Goal: Find specific page/section: Find specific page/section

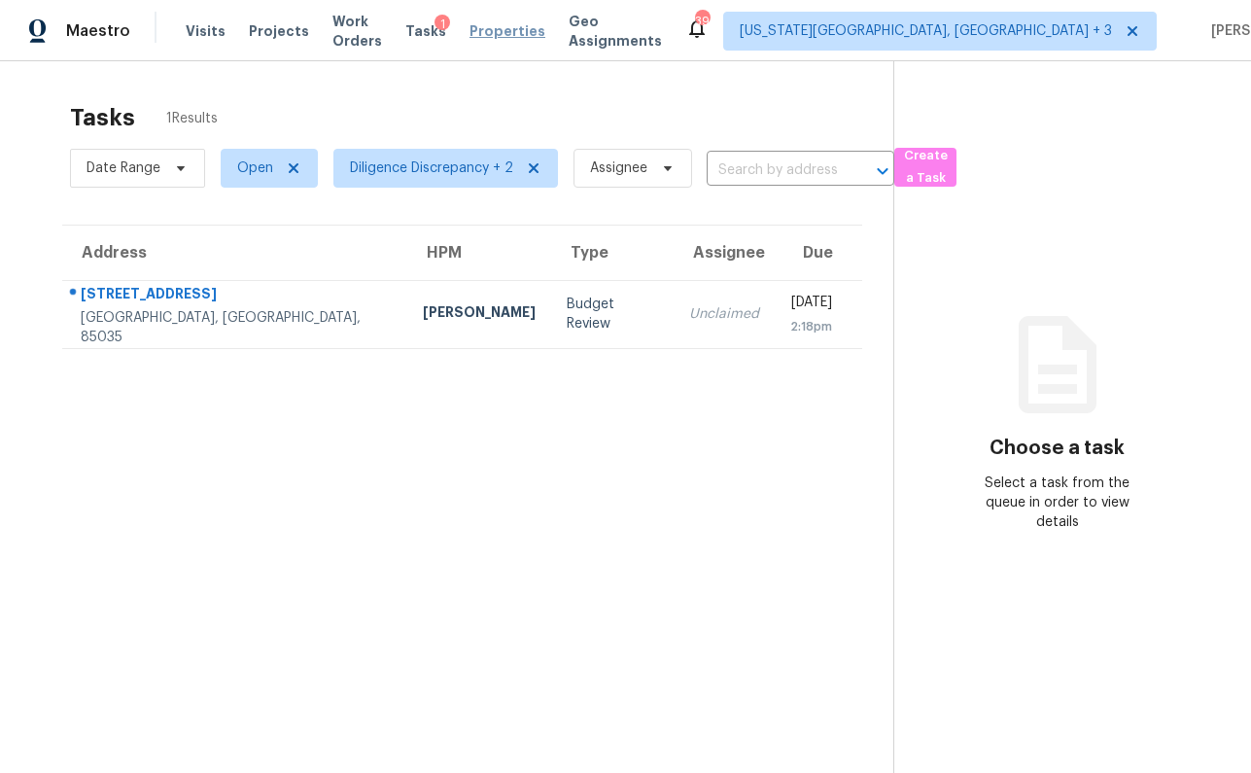
click at [533, 40] on span "Properties" at bounding box center [507, 30] width 76 height 19
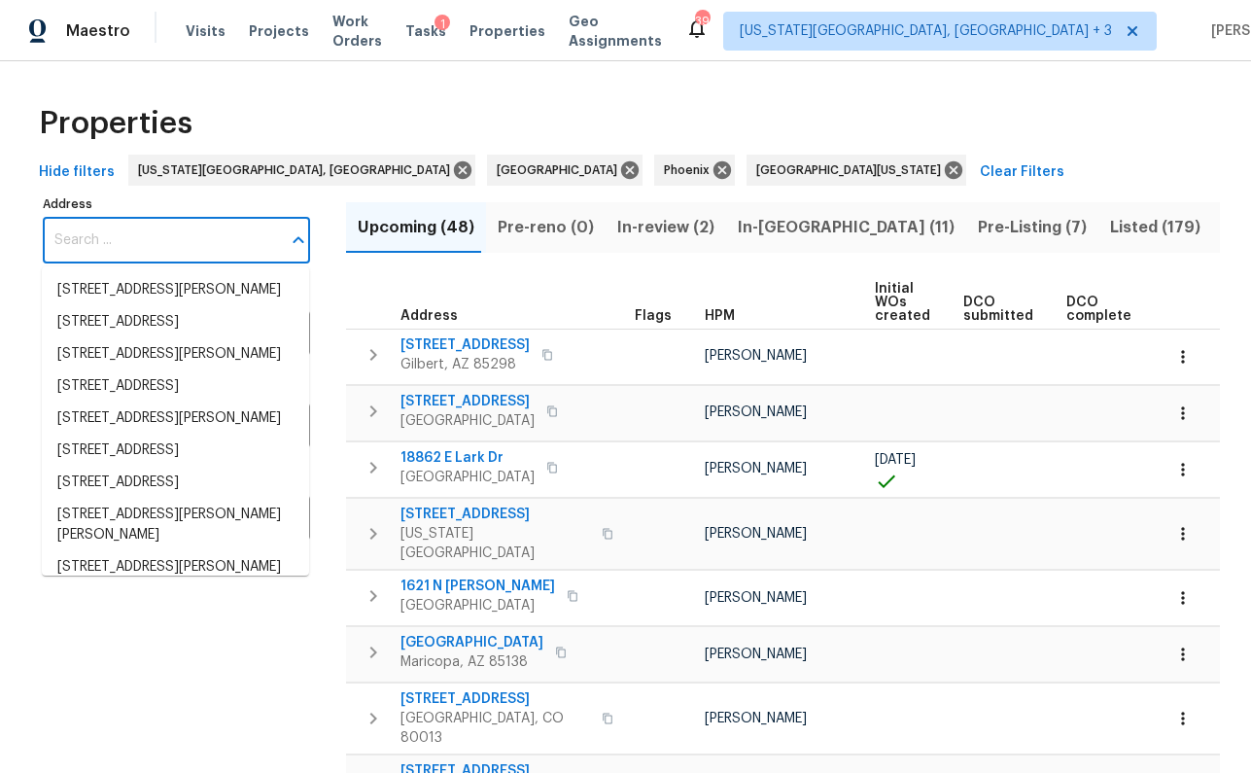
click at [91, 233] on input "Address" at bounding box center [162, 241] width 238 height 46
paste input "136 Bliss Ln, Columbia, SC 29229"
type input "136 Bliss Ln, Columbia, SC 29229"
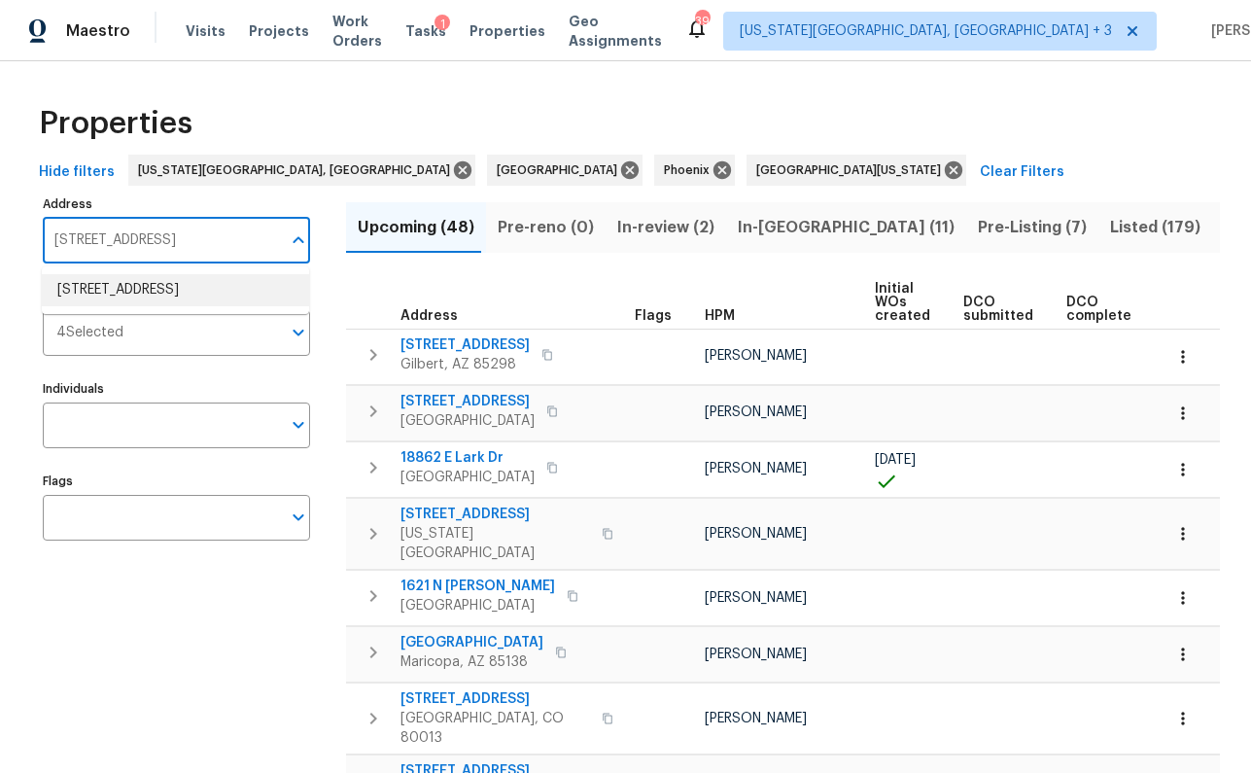
click at [187, 286] on li "136 Bliss Ln Columbia SC 29229" at bounding box center [175, 290] width 267 height 32
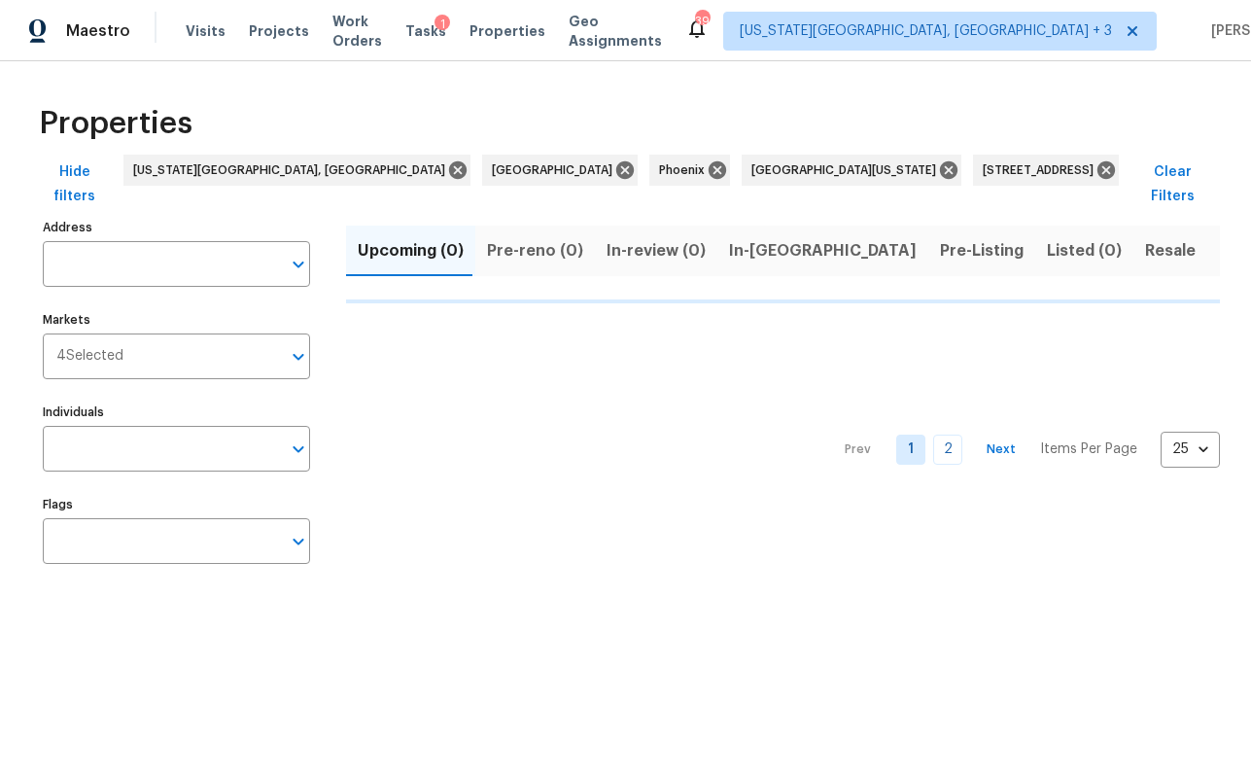
type input "136 Bliss Ln Columbia SC 29229"
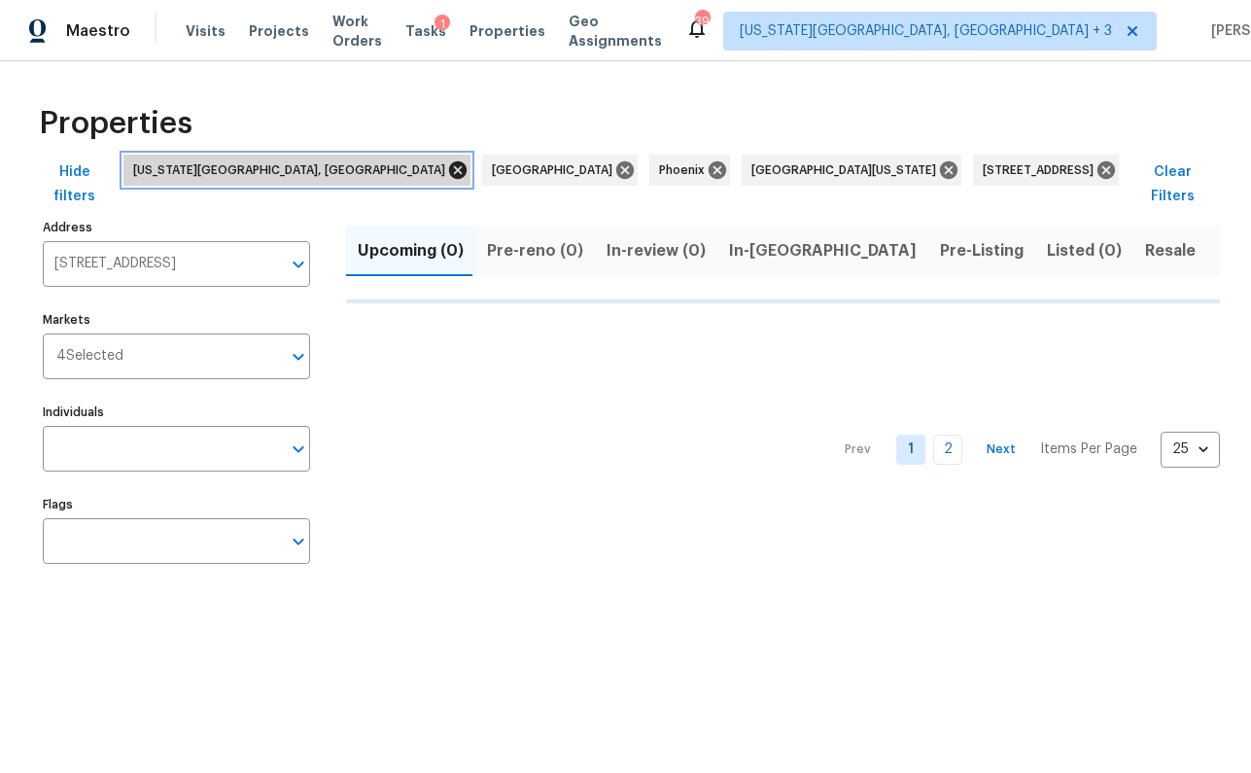
click at [447, 171] on icon at bounding box center [457, 169] width 21 height 21
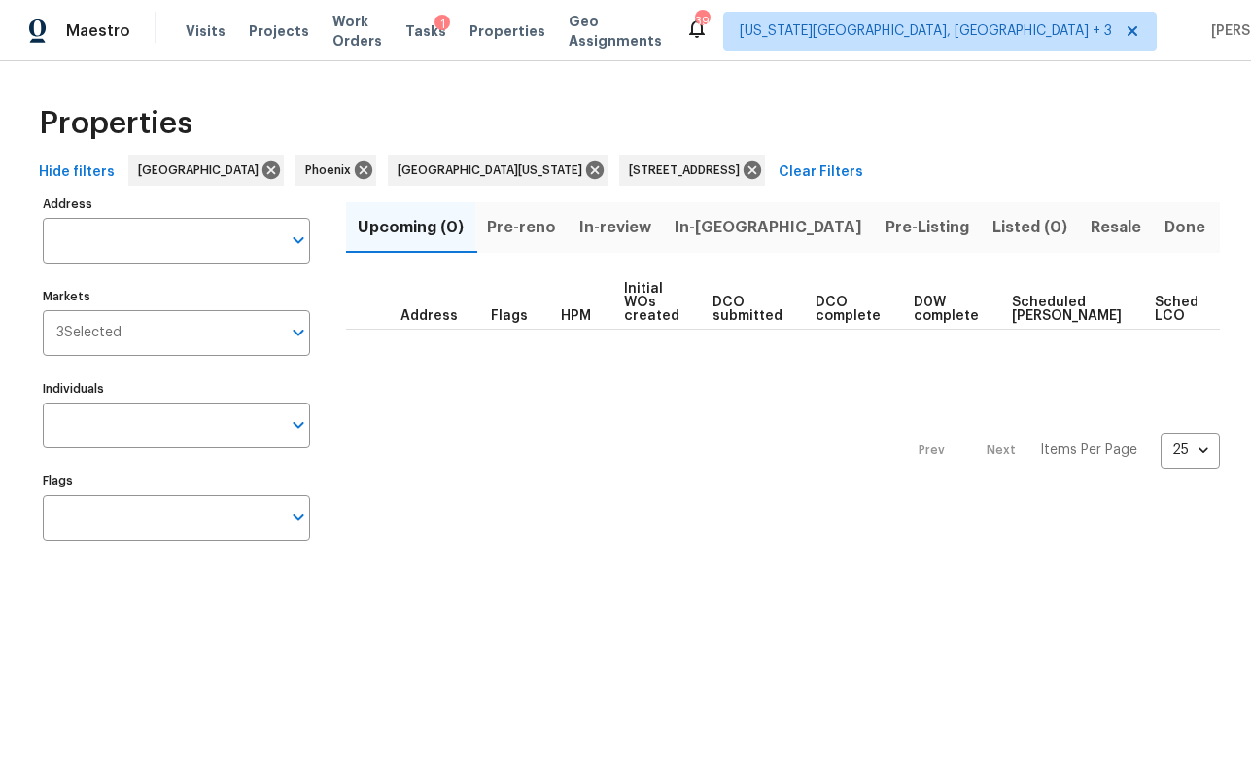
type input "136 Bliss Ln Columbia SC 29229"
click at [355, 171] on icon at bounding box center [363, 169] width 17 height 17
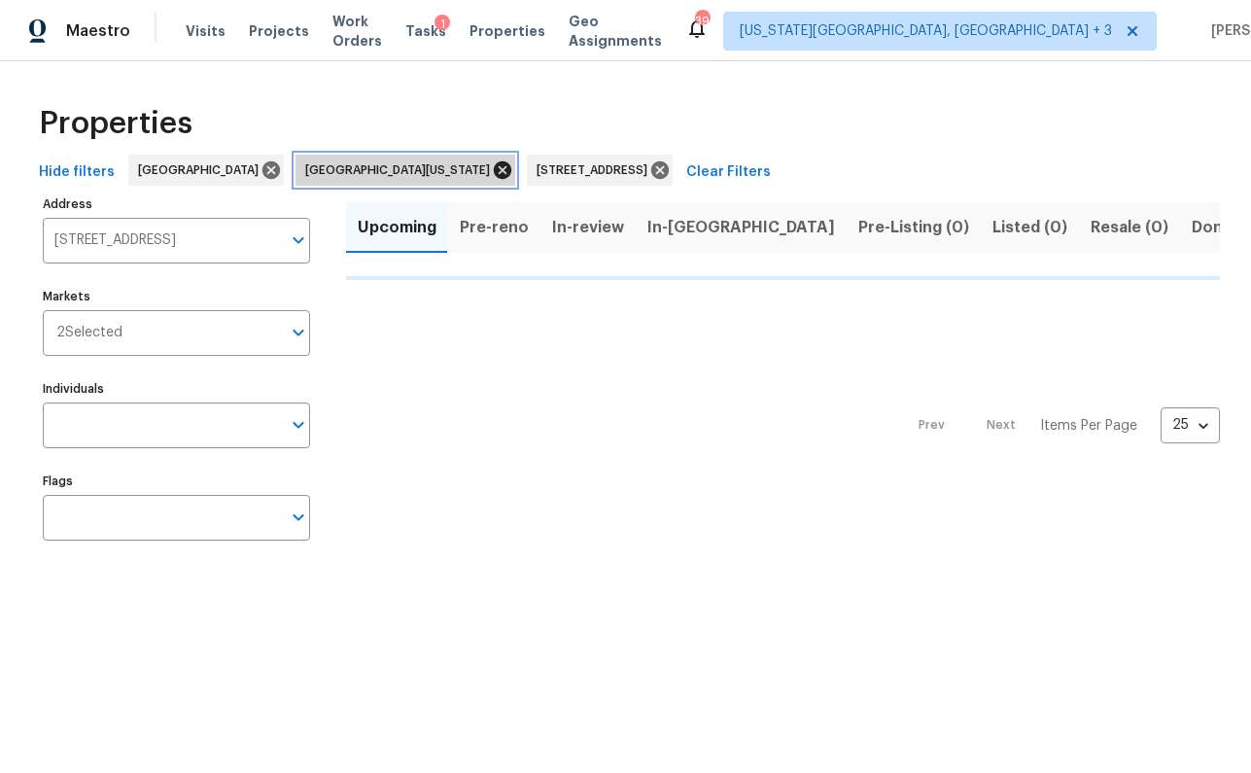
click at [494, 166] on icon at bounding box center [502, 169] width 17 height 17
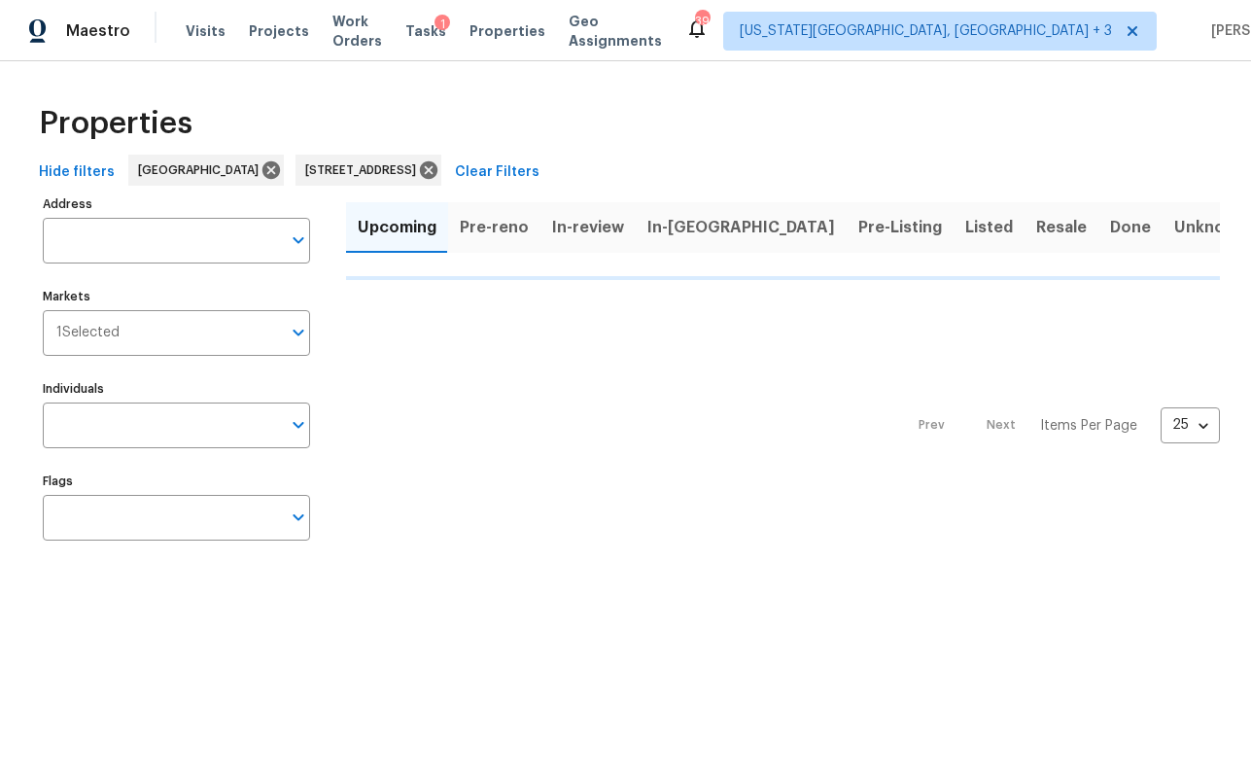
type input "136 Bliss Ln Columbia SC 29229"
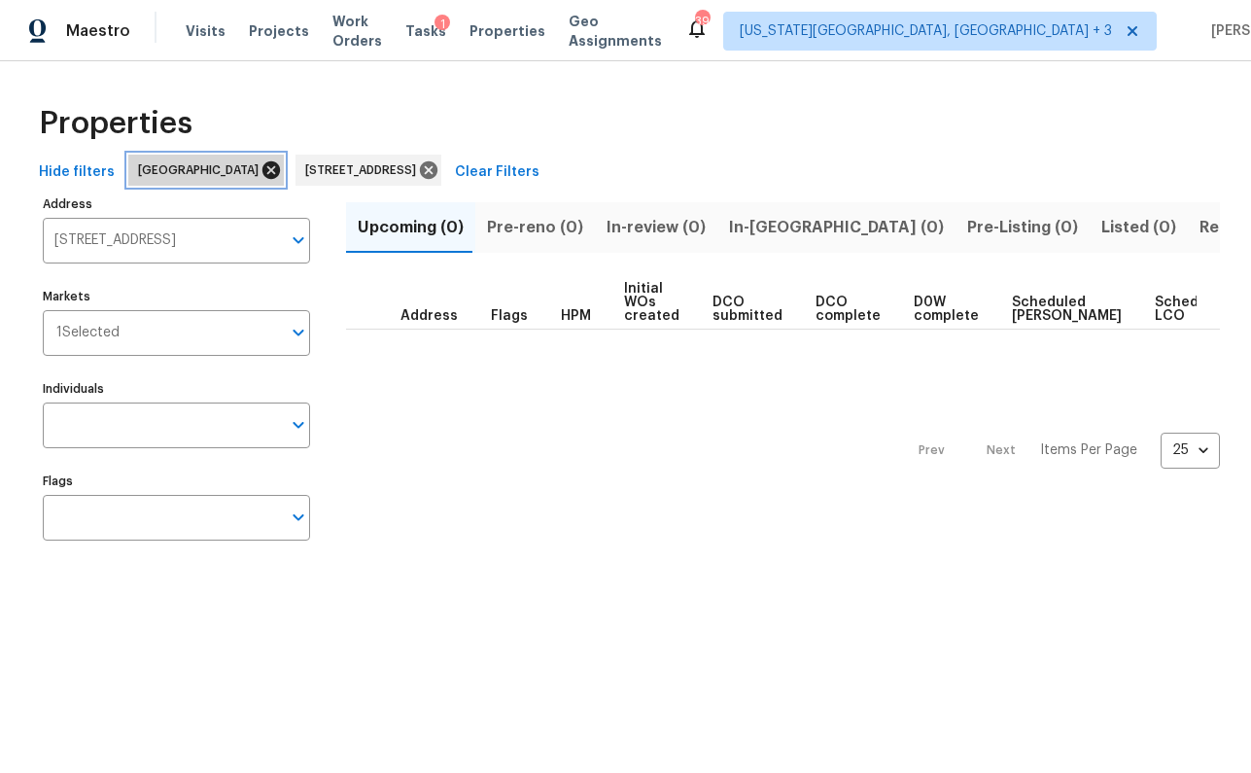
click at [262, 165] on icon at bounding box center [270, 169] width 17 height 17
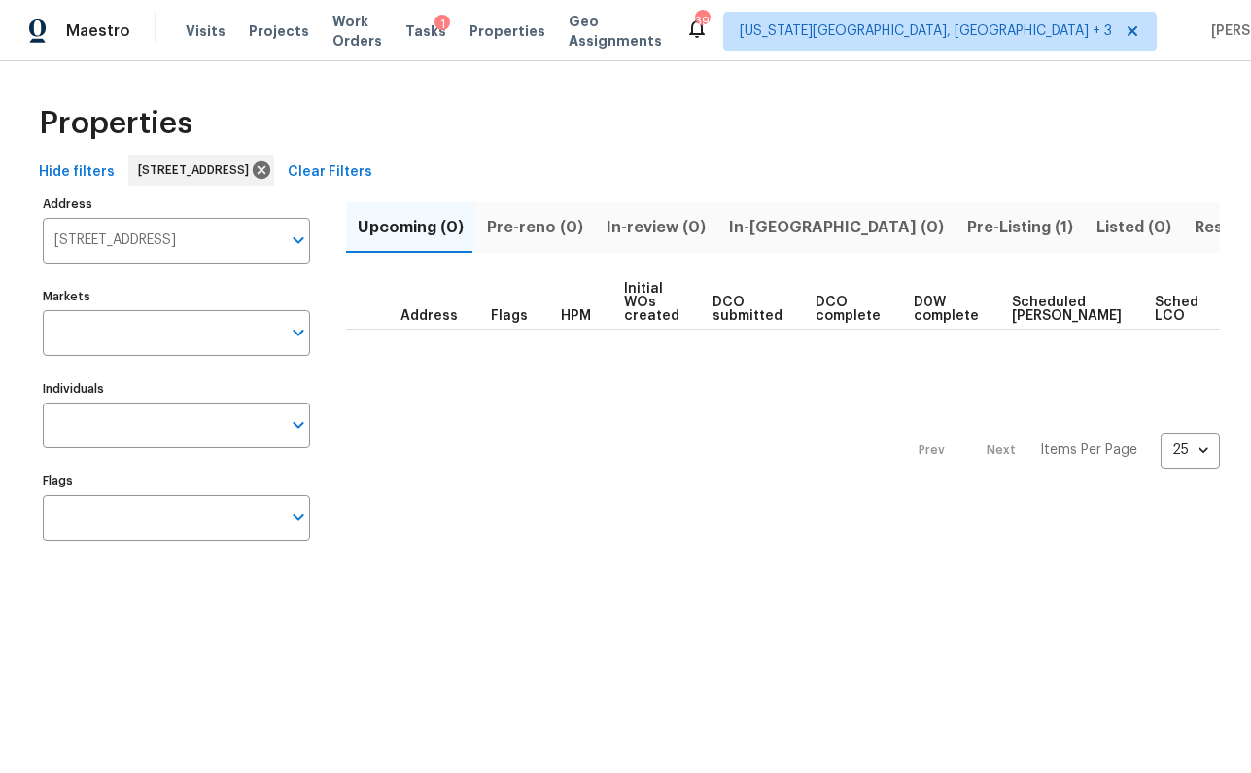
click at [967, 230] on span "Pre-Listing (1)" at bounding box center [1020, 227] width 106 height 27
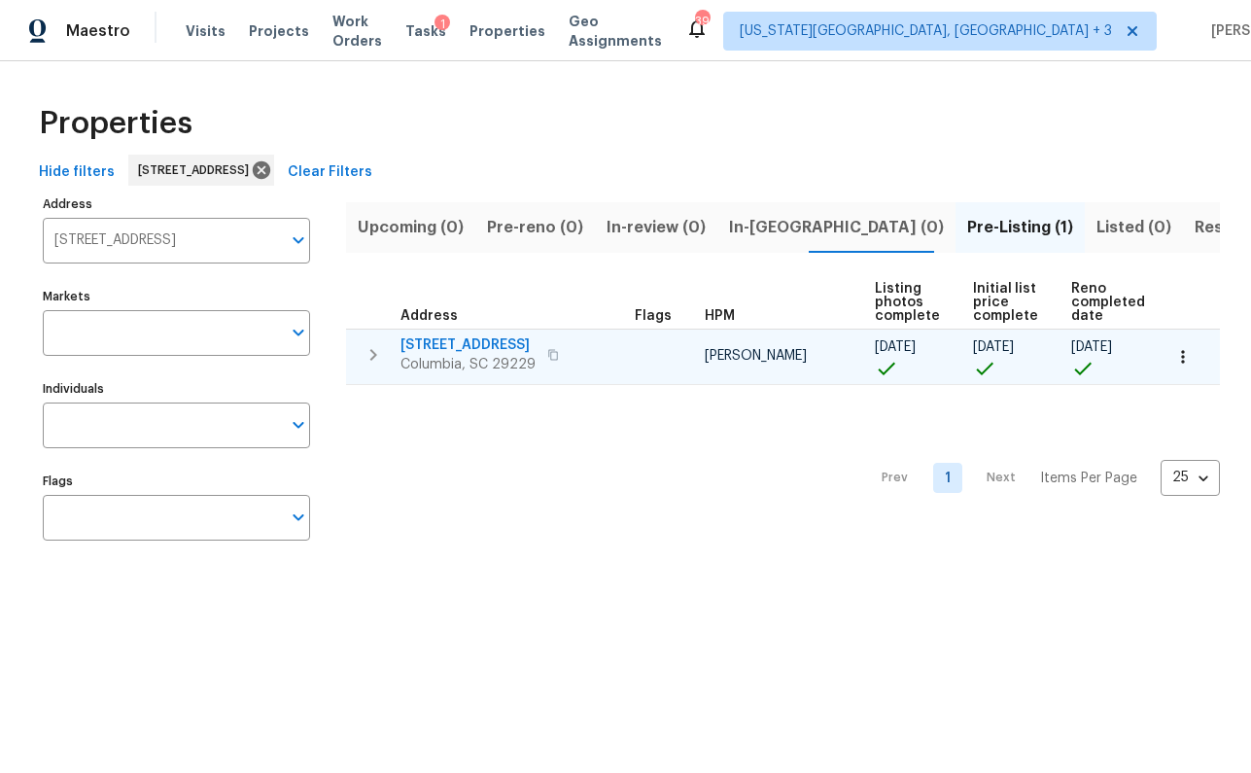
click at [458, 344] on span "136 Bliss Ln" at bounding box center [467, 344] width 135 height 19
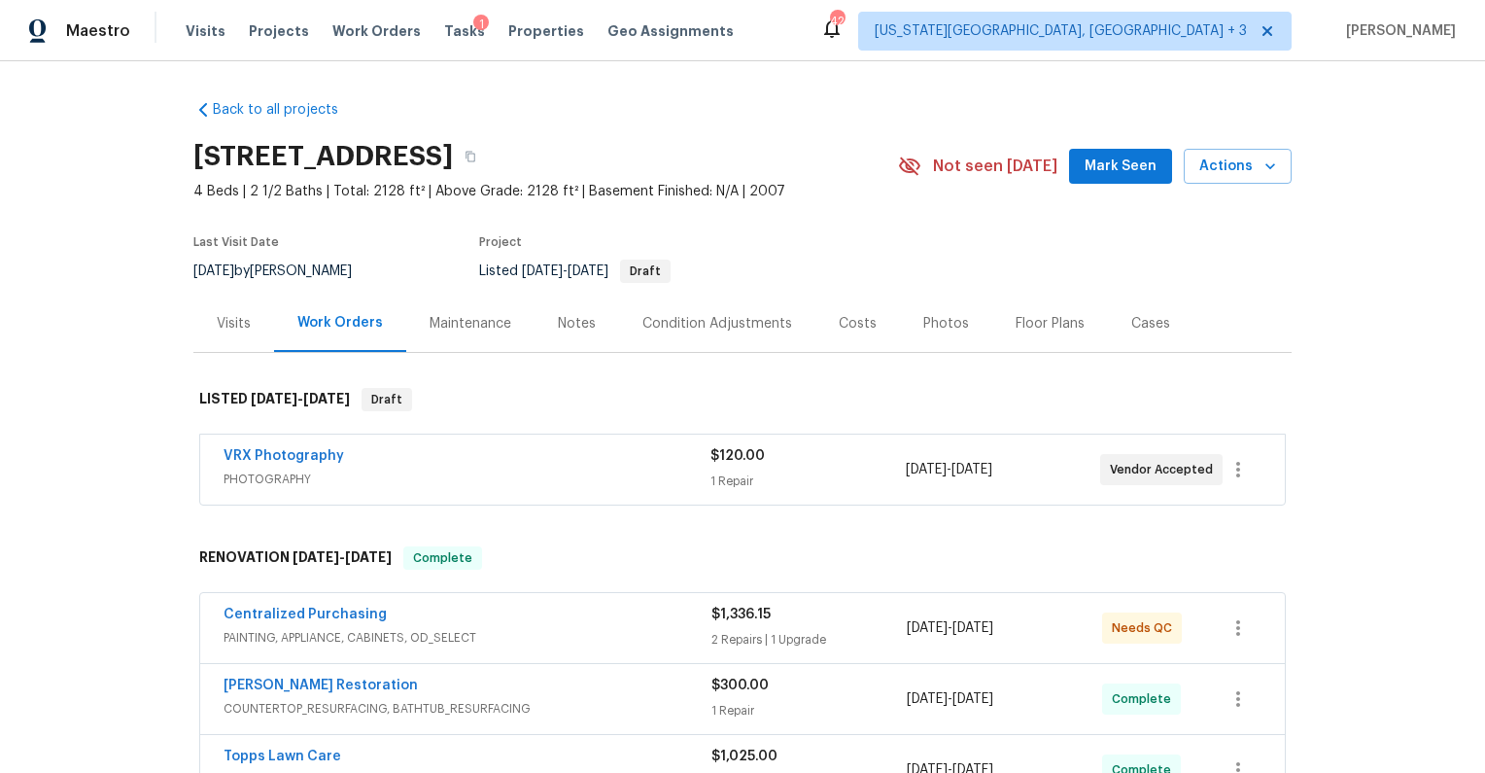
click at [850, 325] on div "Costs" at bounding box center [858, 323] width 38 height 19
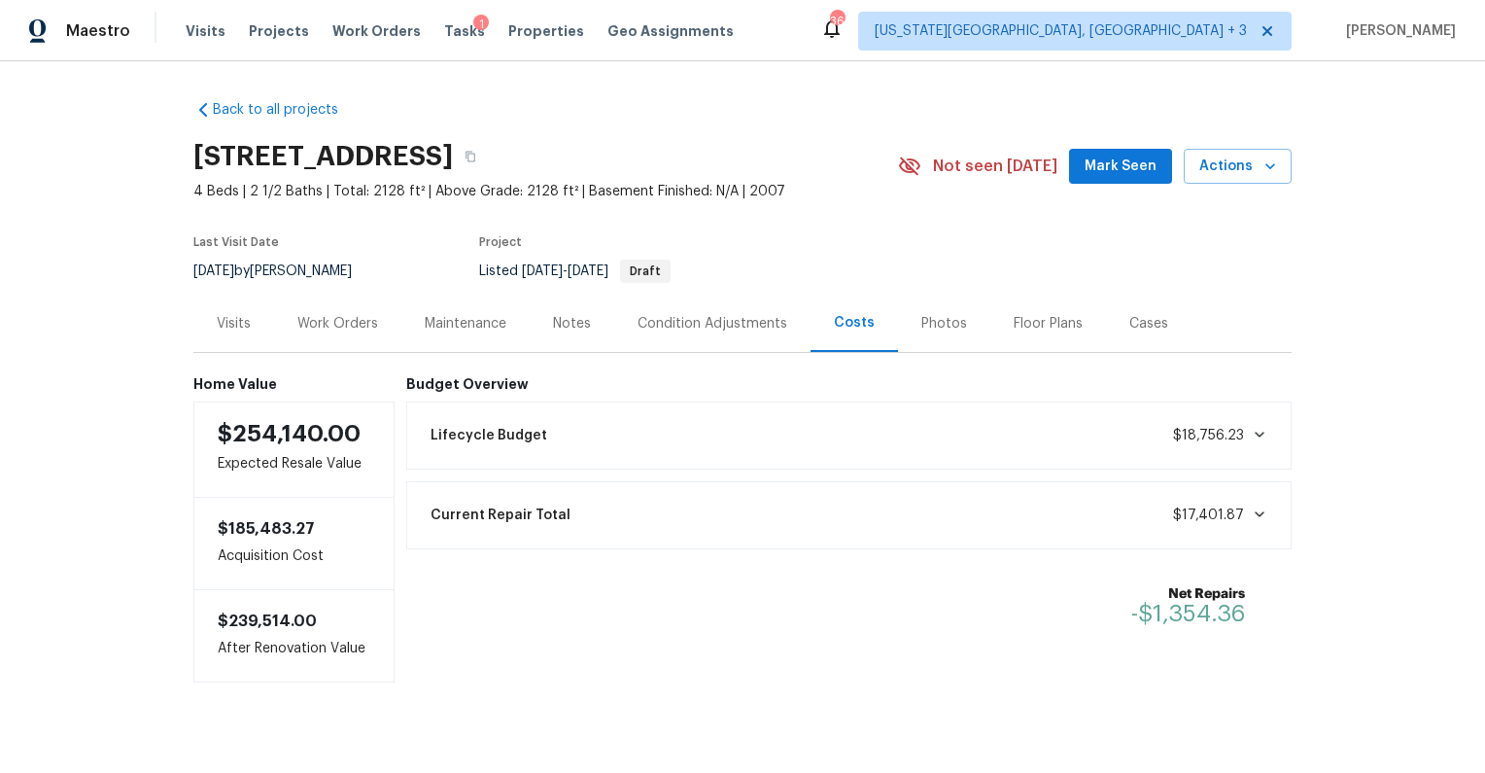
click at [337, 307] on div "Work Orders" at bounding box center [337, 322] width 127 height 57
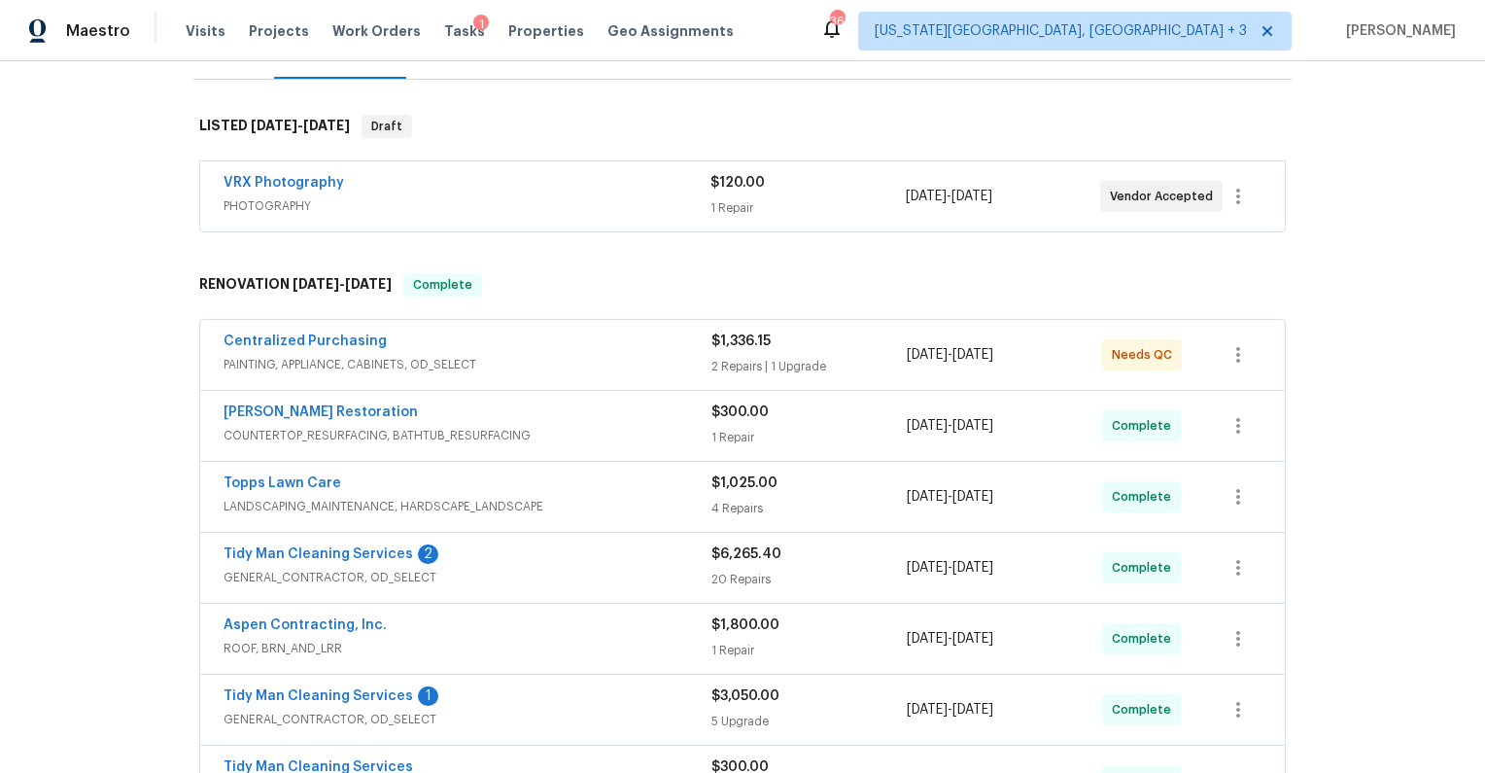
scroll to position [277, 0]
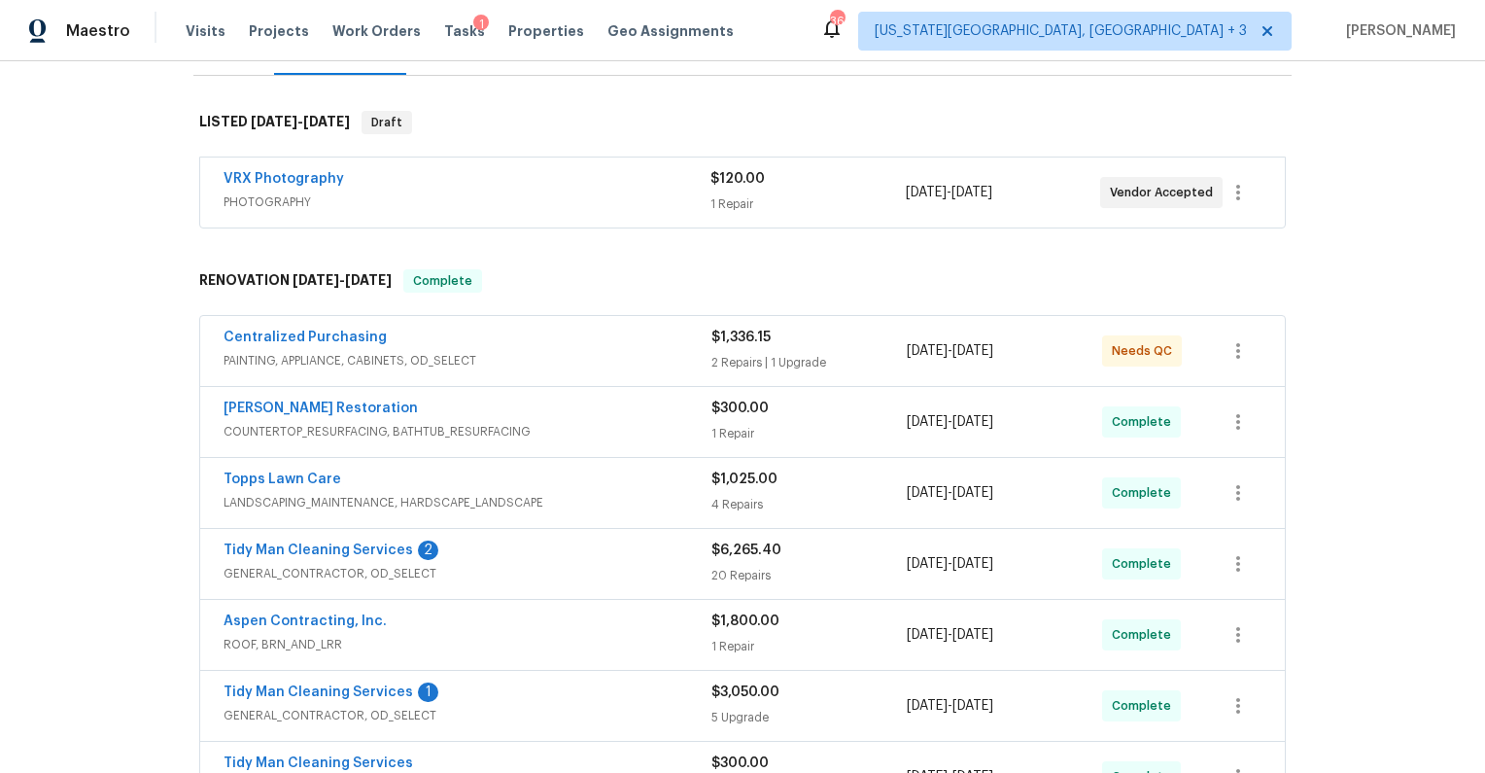
click at [483, 332] on div "Centralized Purchasing" at bounding box center [468, 339] width 488 height 23
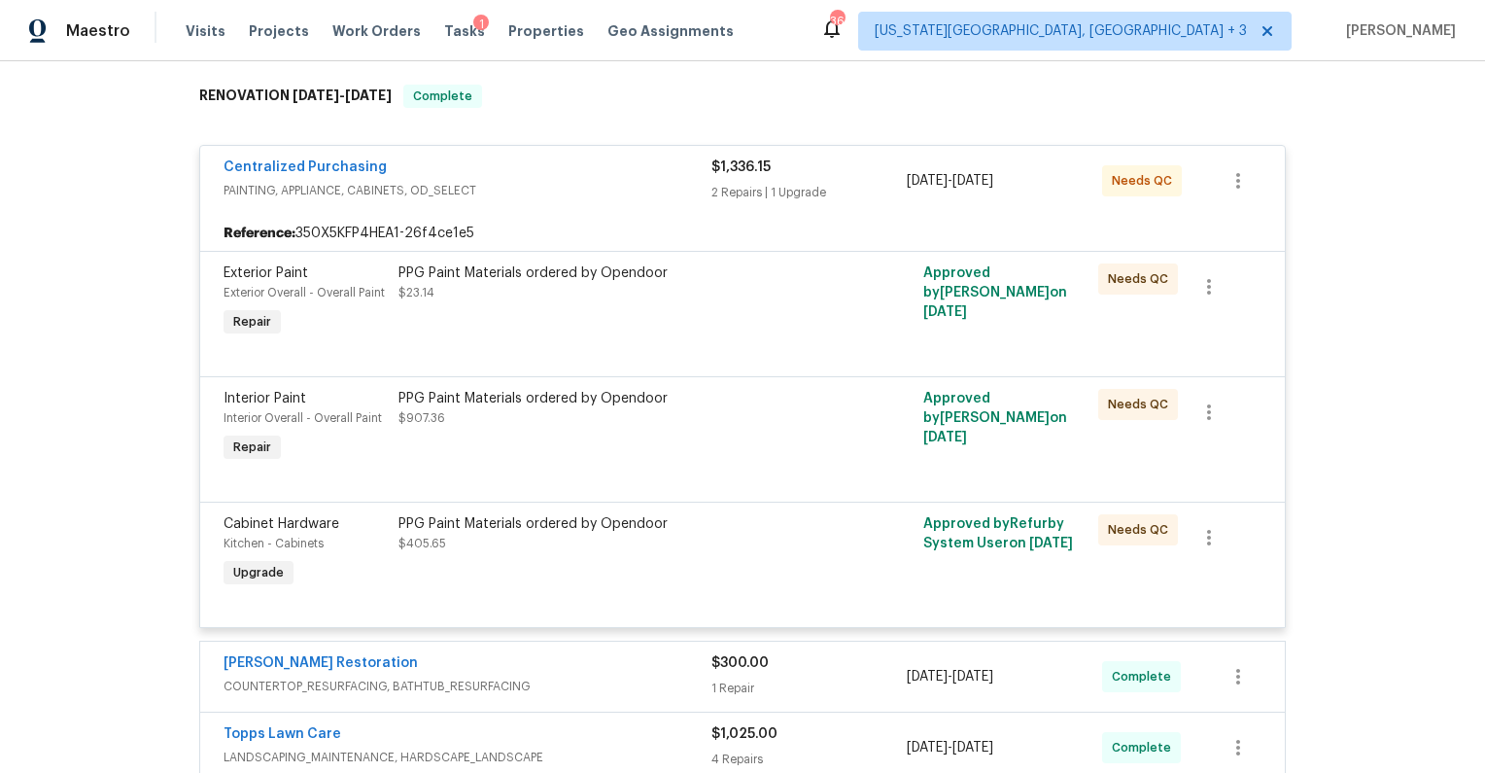
scroll to position [470, 0]
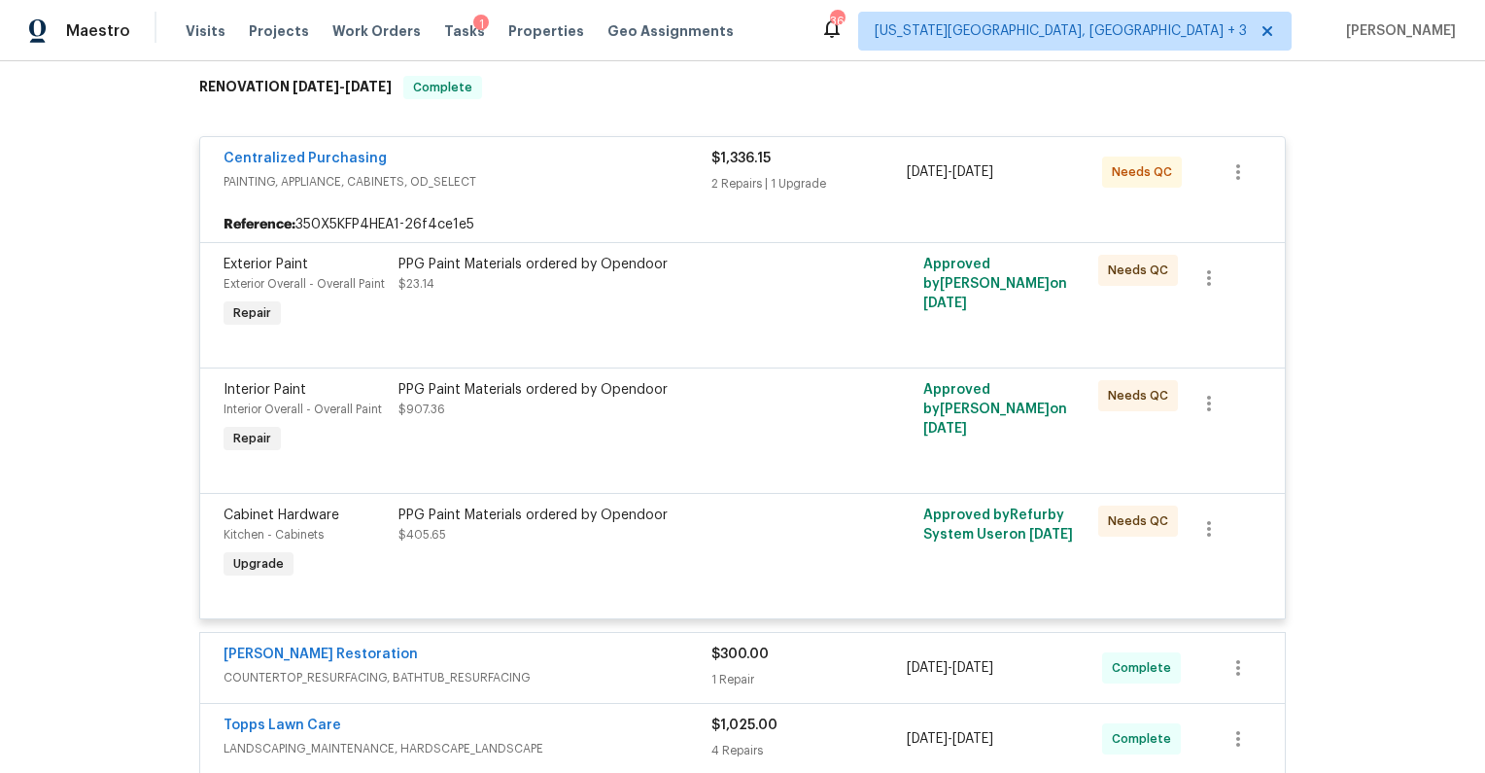
click at [592, 183] on span "PAINTING, APPLIANCE, CABINETS, OD_SELECT" at bounding box center [468, 181] width 488 height 19
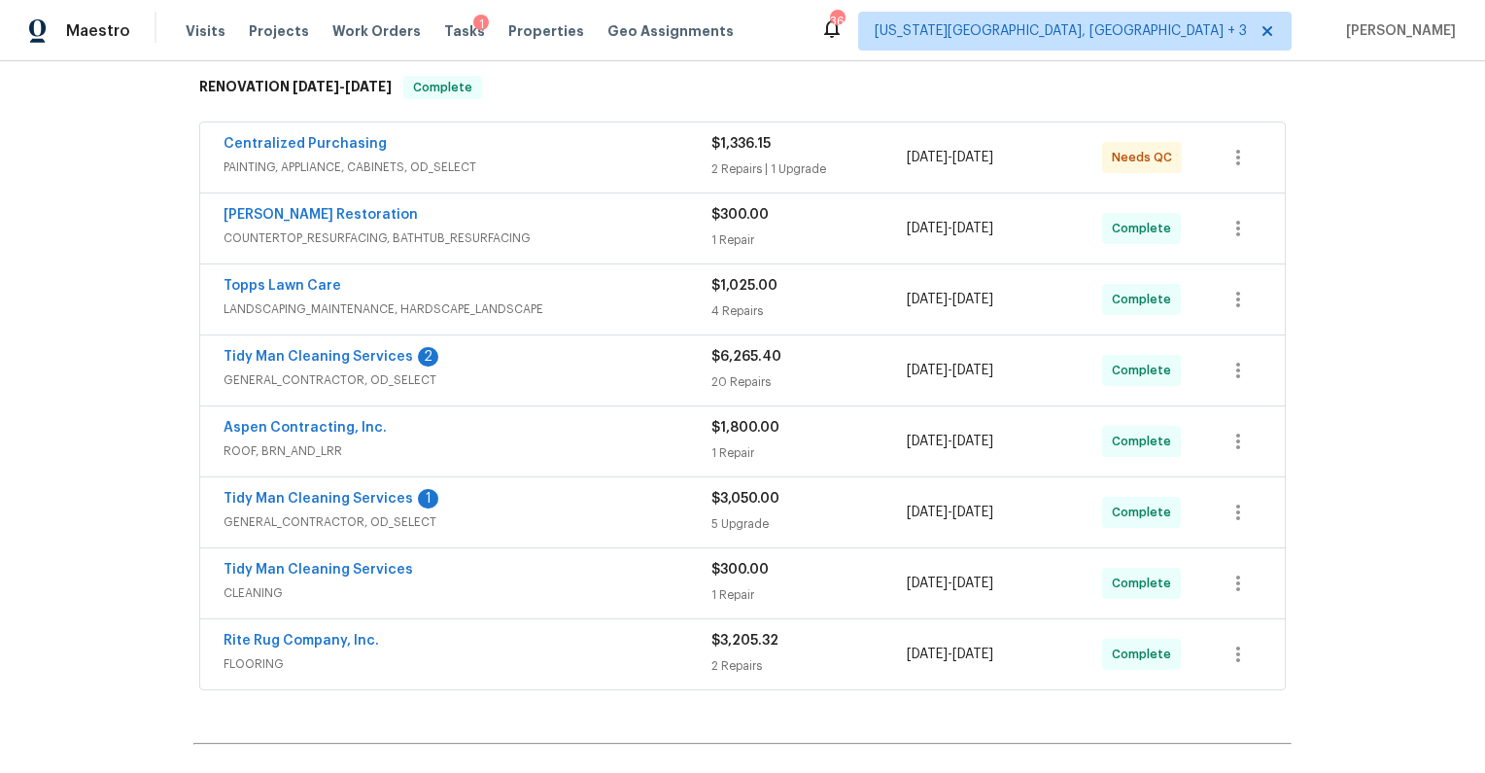
click at [523, 500] on div "Tidy Man Cleaning Services 1" at bounding box center [468, 500] width 488 height 23
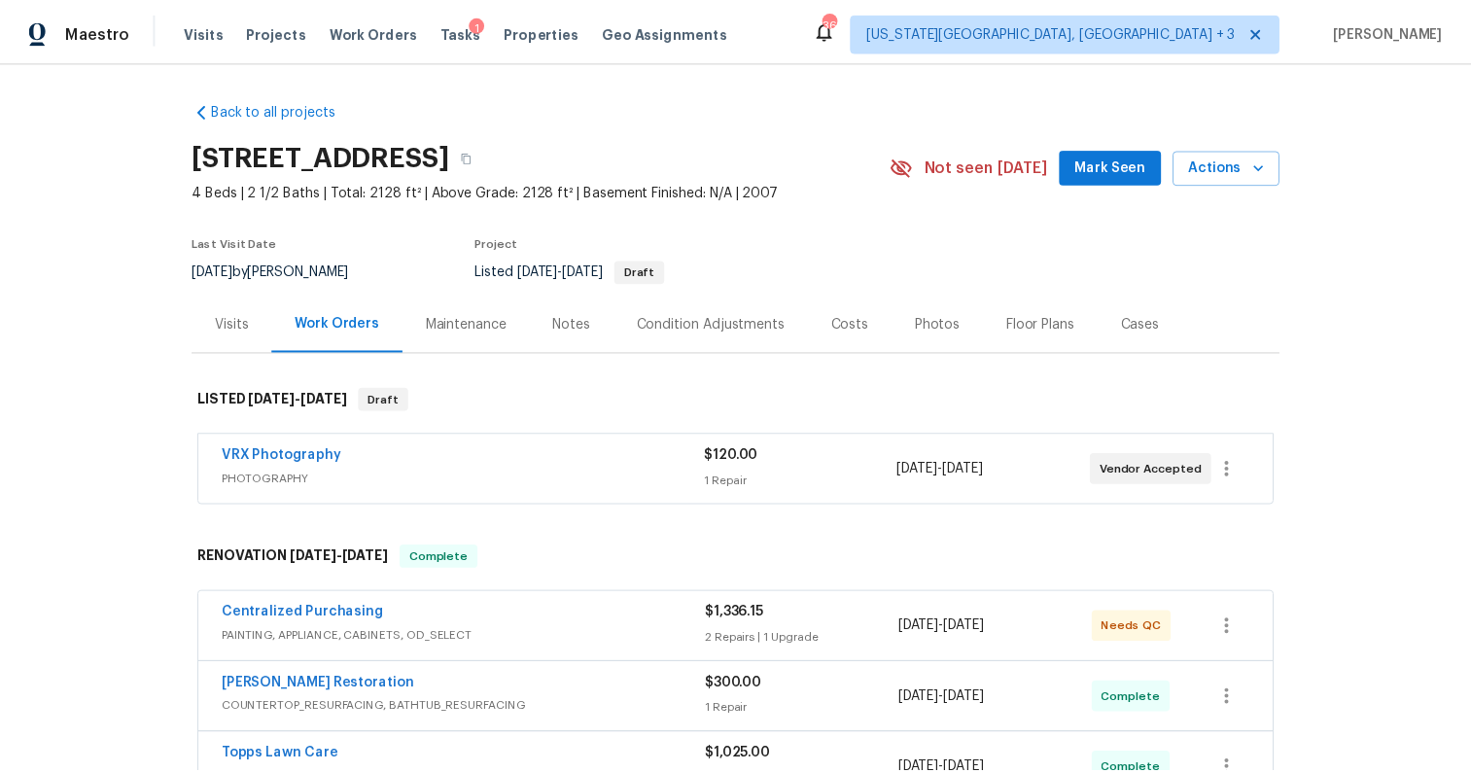
scroll to position [0, 0]
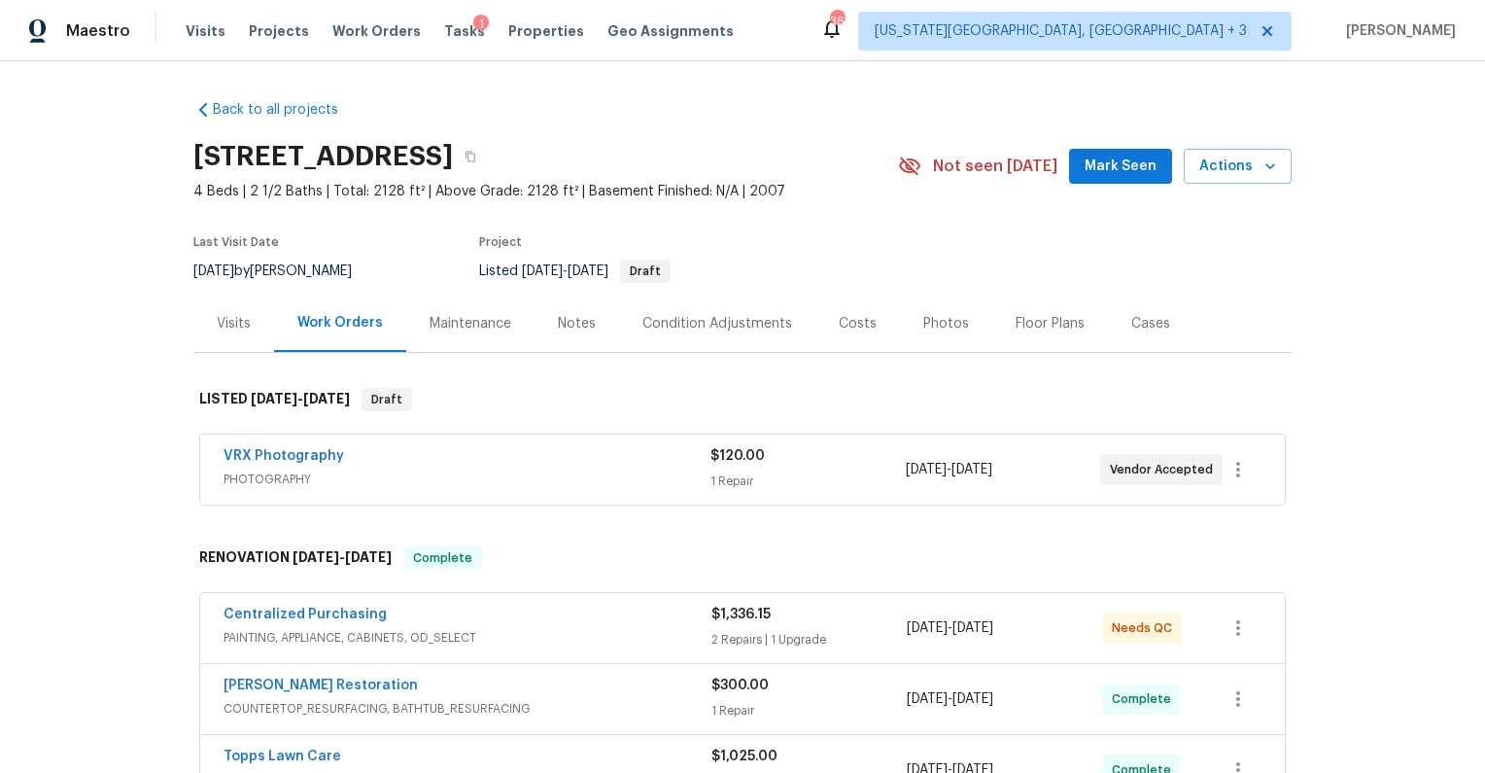
click at [853, 321] on div "Costs" at bounding box center [858, 323] width 38 height 19
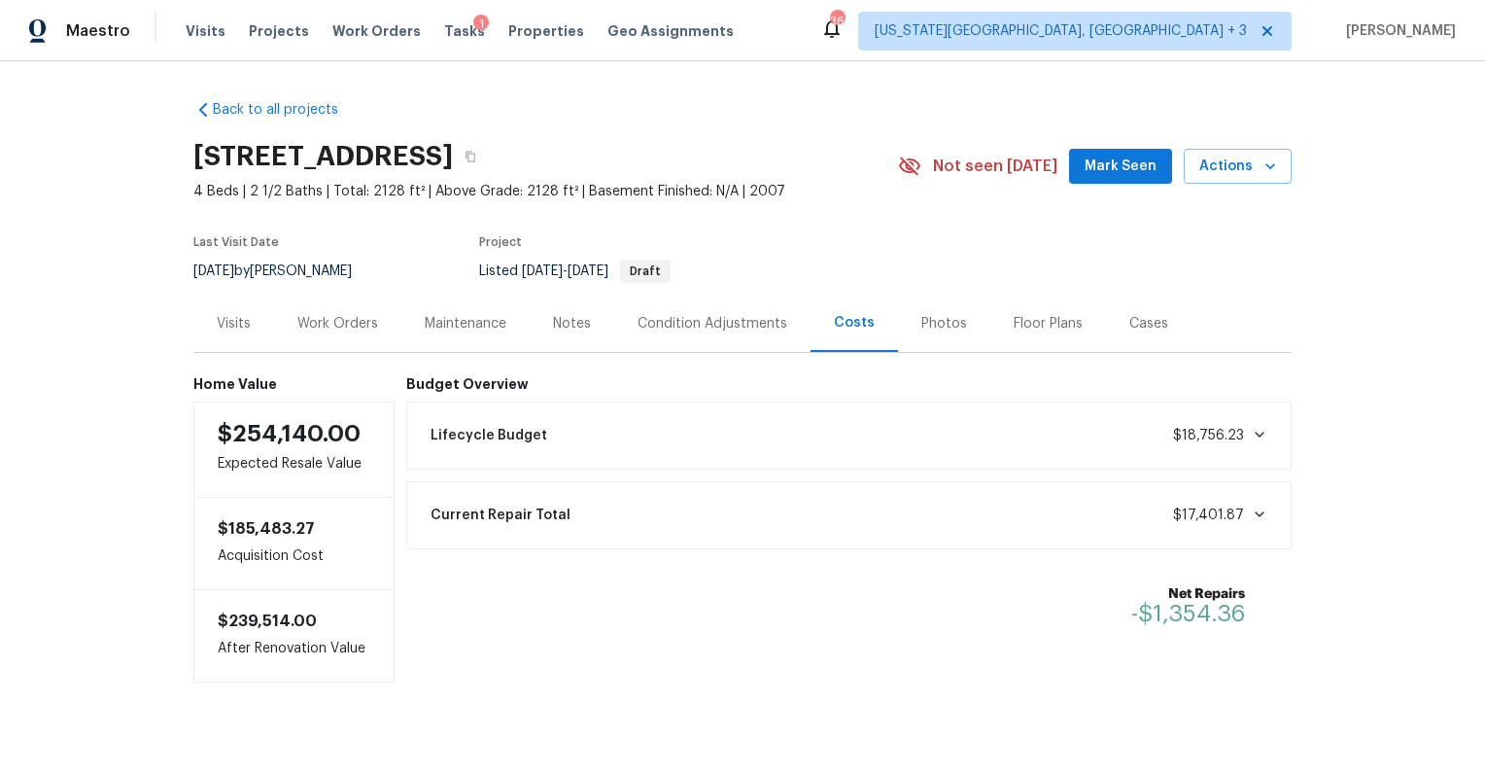
click at [569, 321] on div "Notes" at bounding box center [572, 323] width 38 height 19
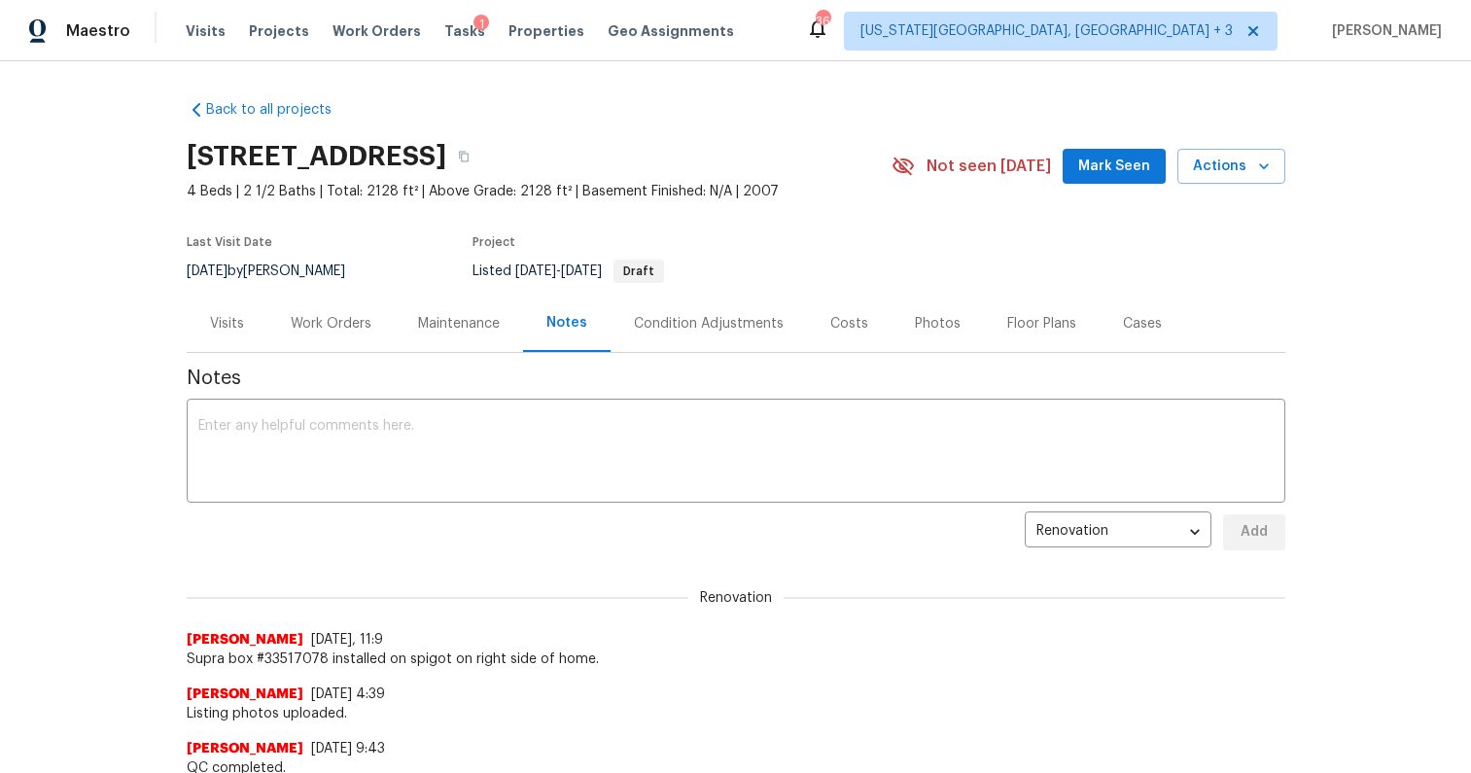
click at [329, 328] on div "Work Orders" at bounding box center [331, 323] width 81 height 19
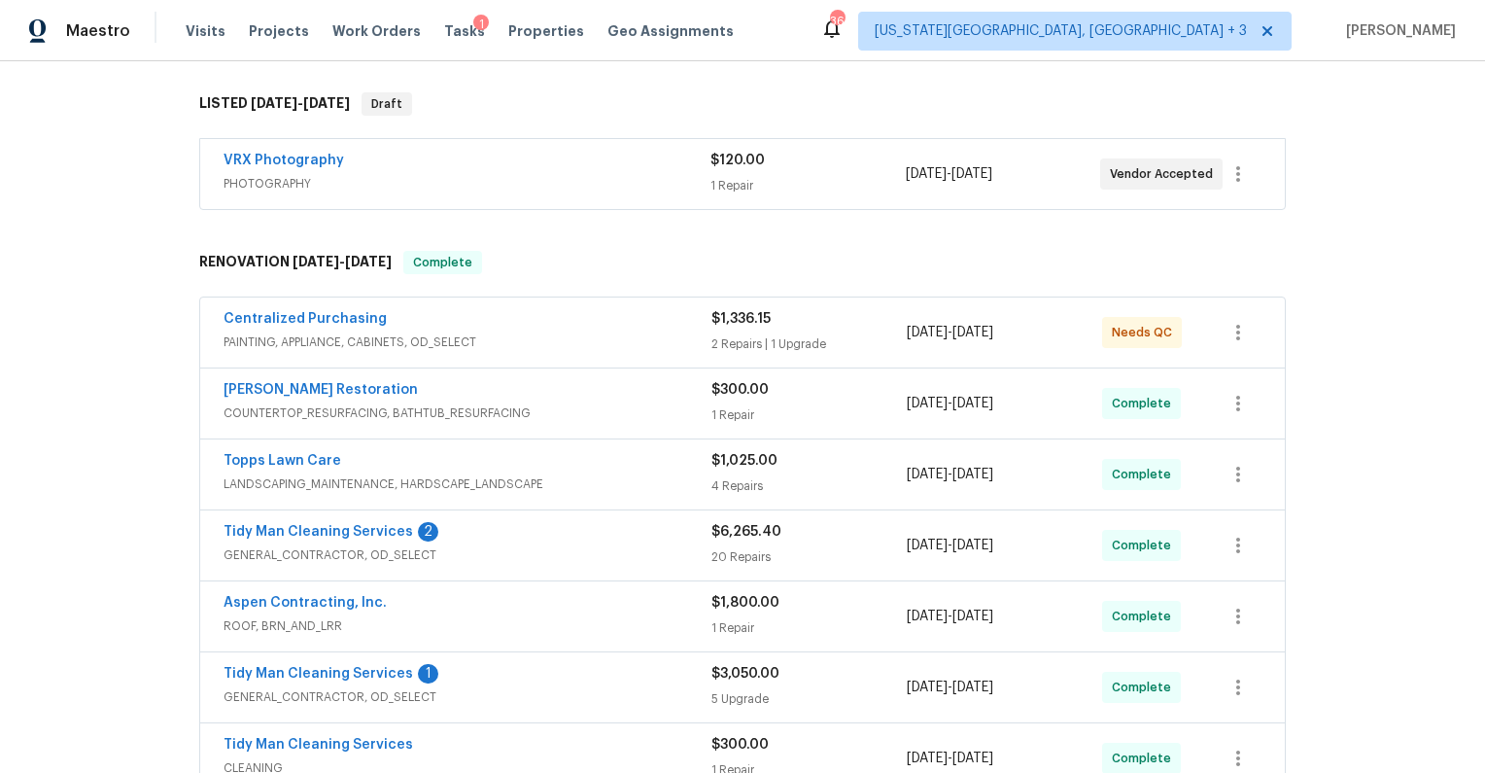
scroll to position [290, 0]
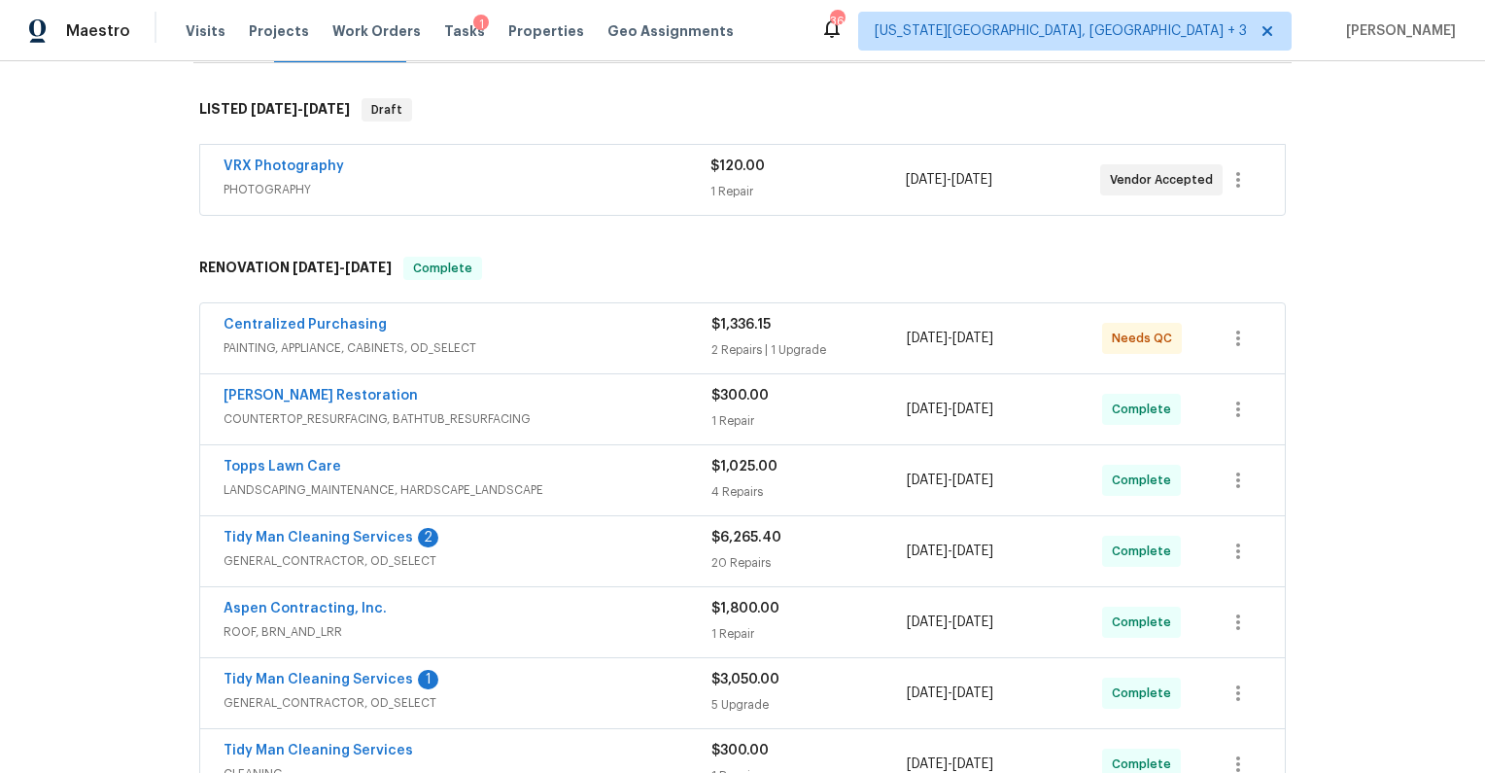
click at [297, 626] on span "ROOF, BRN_AND_LRR" at bounding box center [468, 631] width 488 height 19
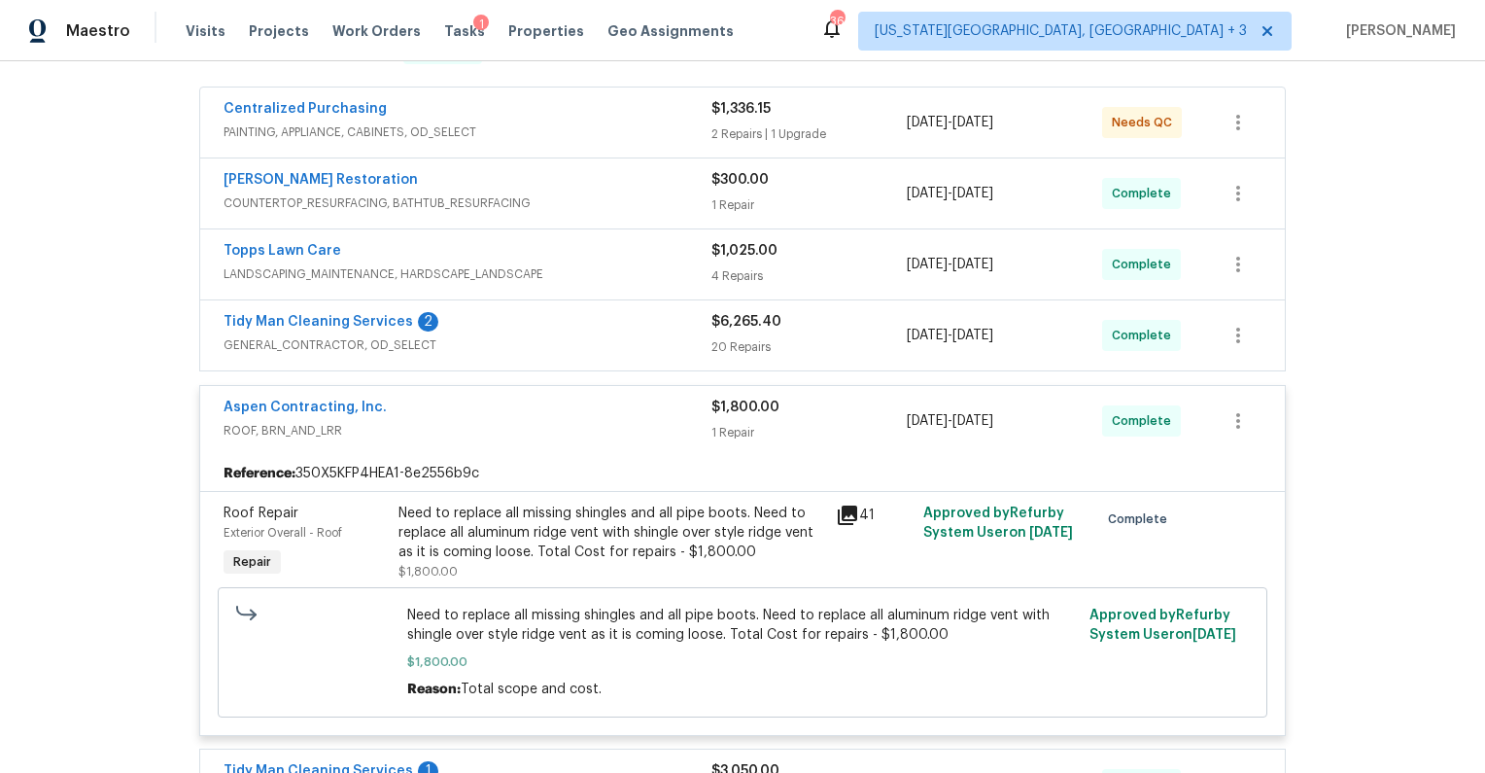
scroll to position [585, 0]
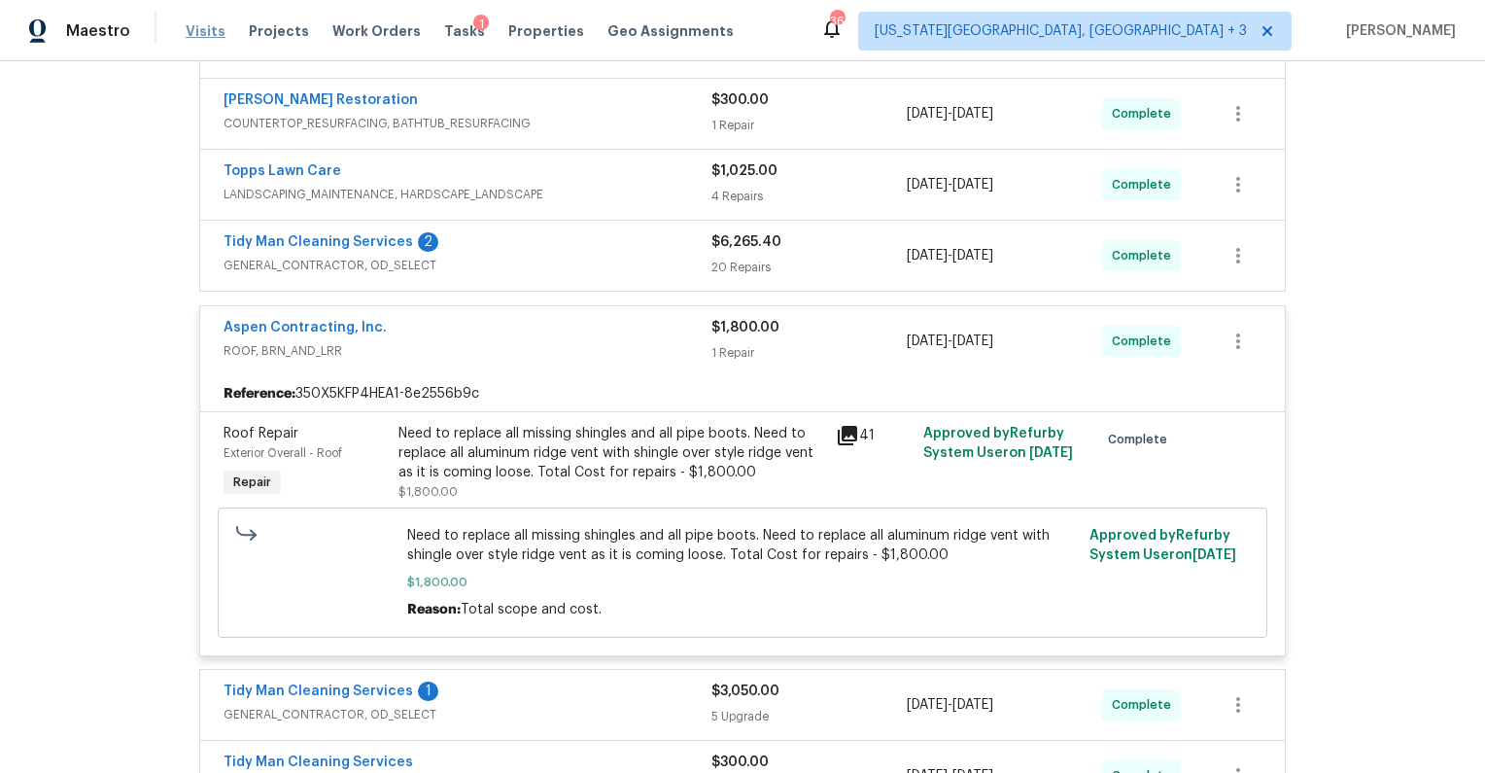
click at [204, 35] on span "Visits" at bounding box center [206, 30] width 40 height 19
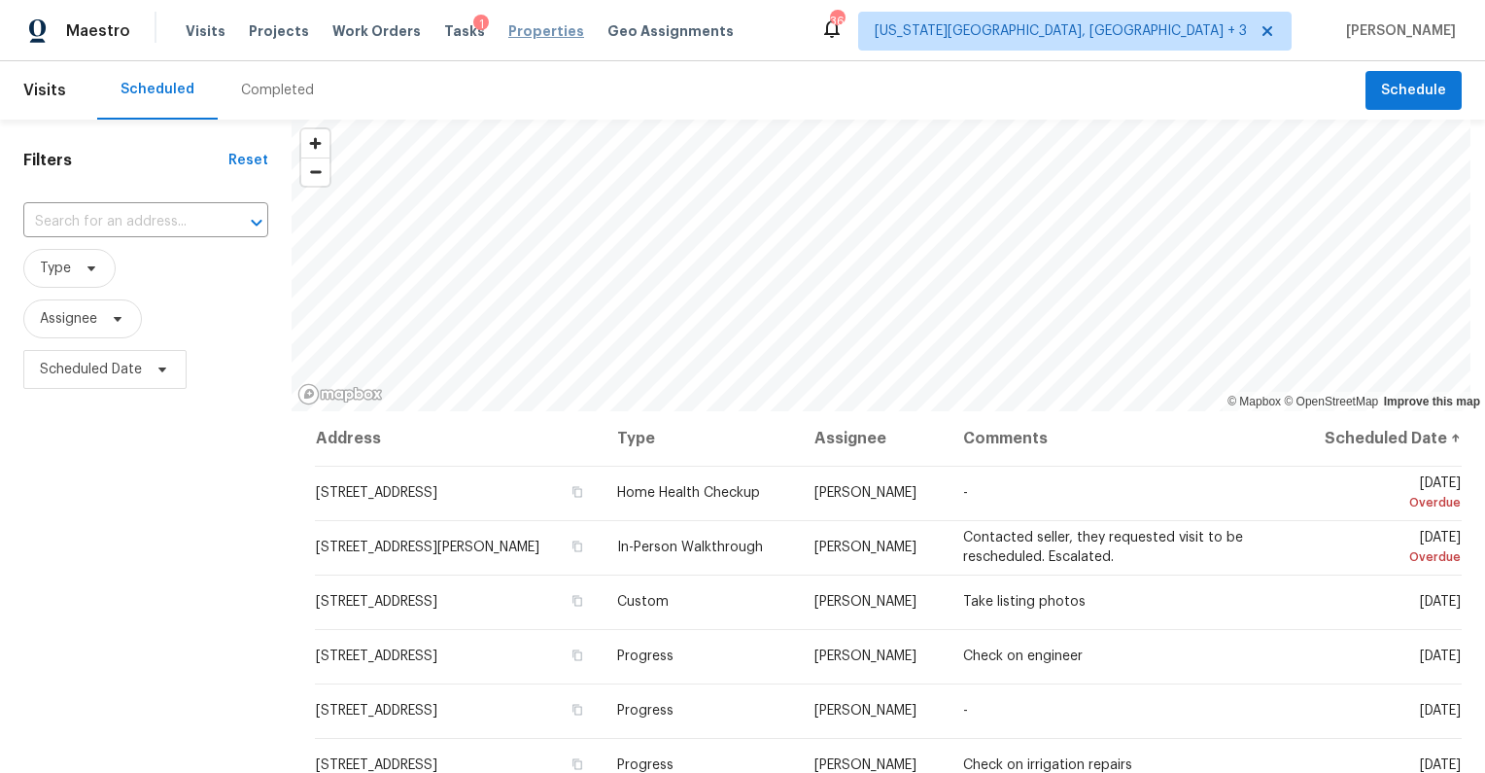
click at [530, 34] on span "Properties" at bounding box center [546, 30] width 76 height 19
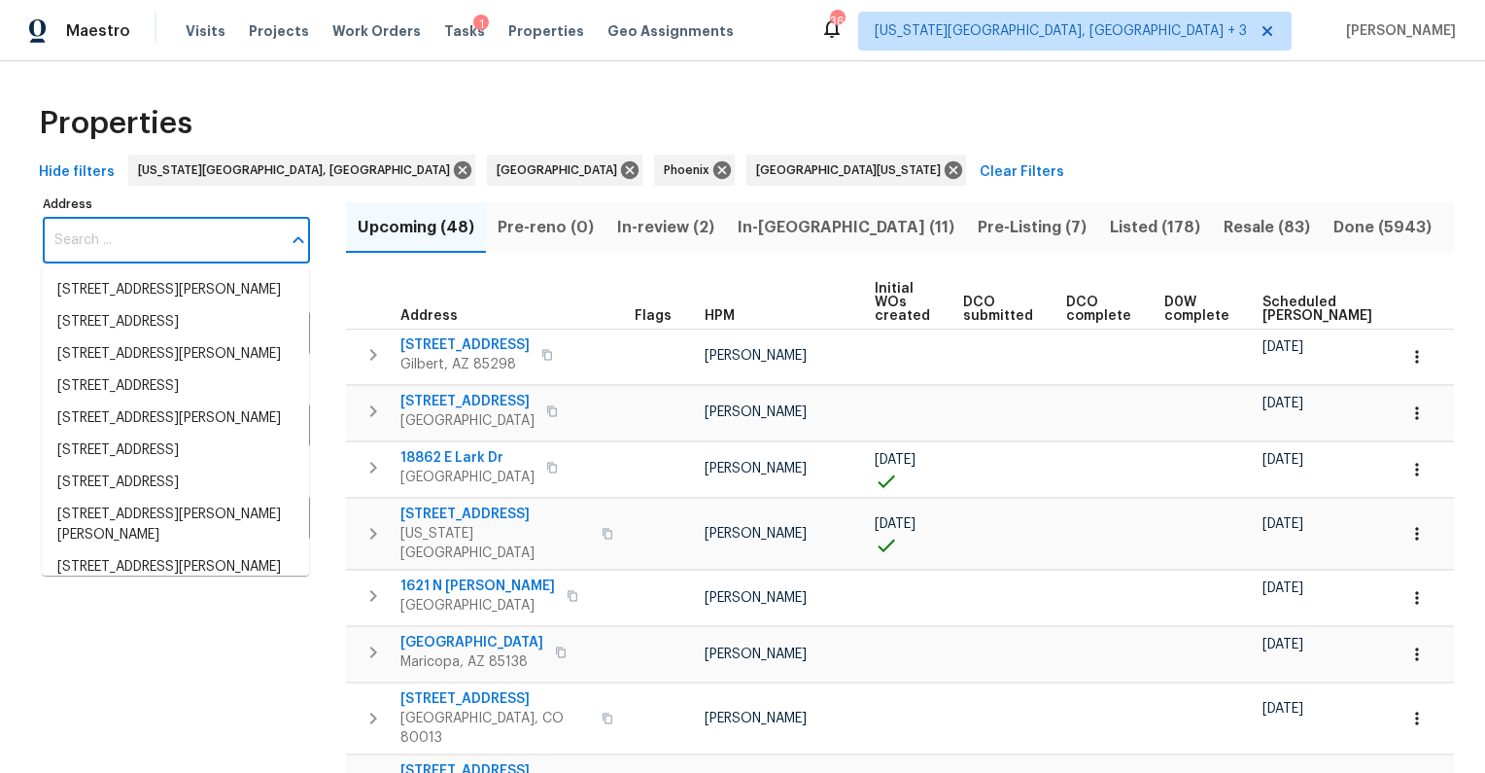
click at [156, 238] on input "Address" at bounding box center [162, 241] width 238 height 46
paste input "[STREET_ADDRESS][PERSON_NAME][PERSON_NAME]"
type input "[STREET_ADDRESS][PERSON_NAME][PERSON_NAME]"
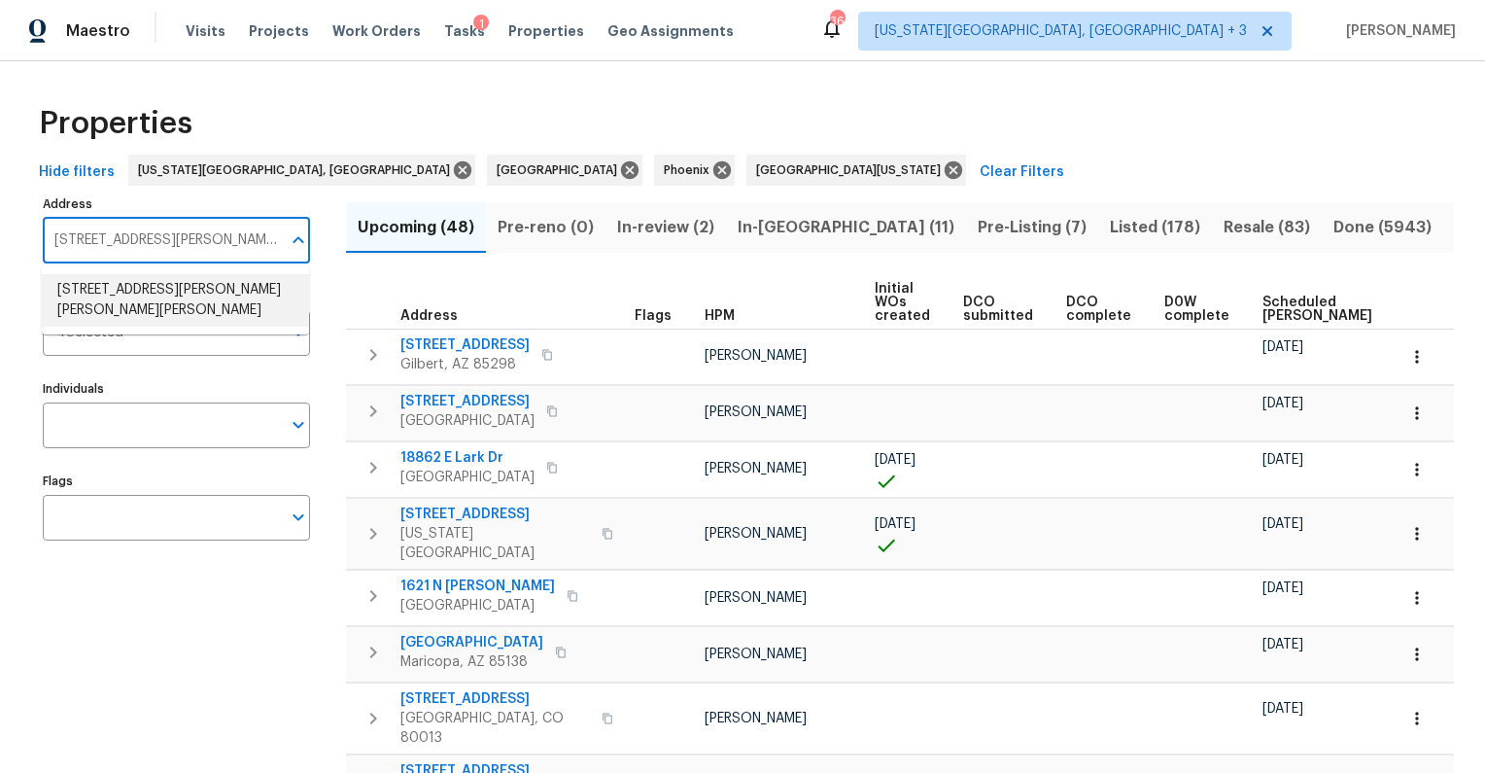
click at [153, 296] on li "302 Jennie Marie Cir Ferris TX 75125" at bounding box center [175, 300] width 267 height 52
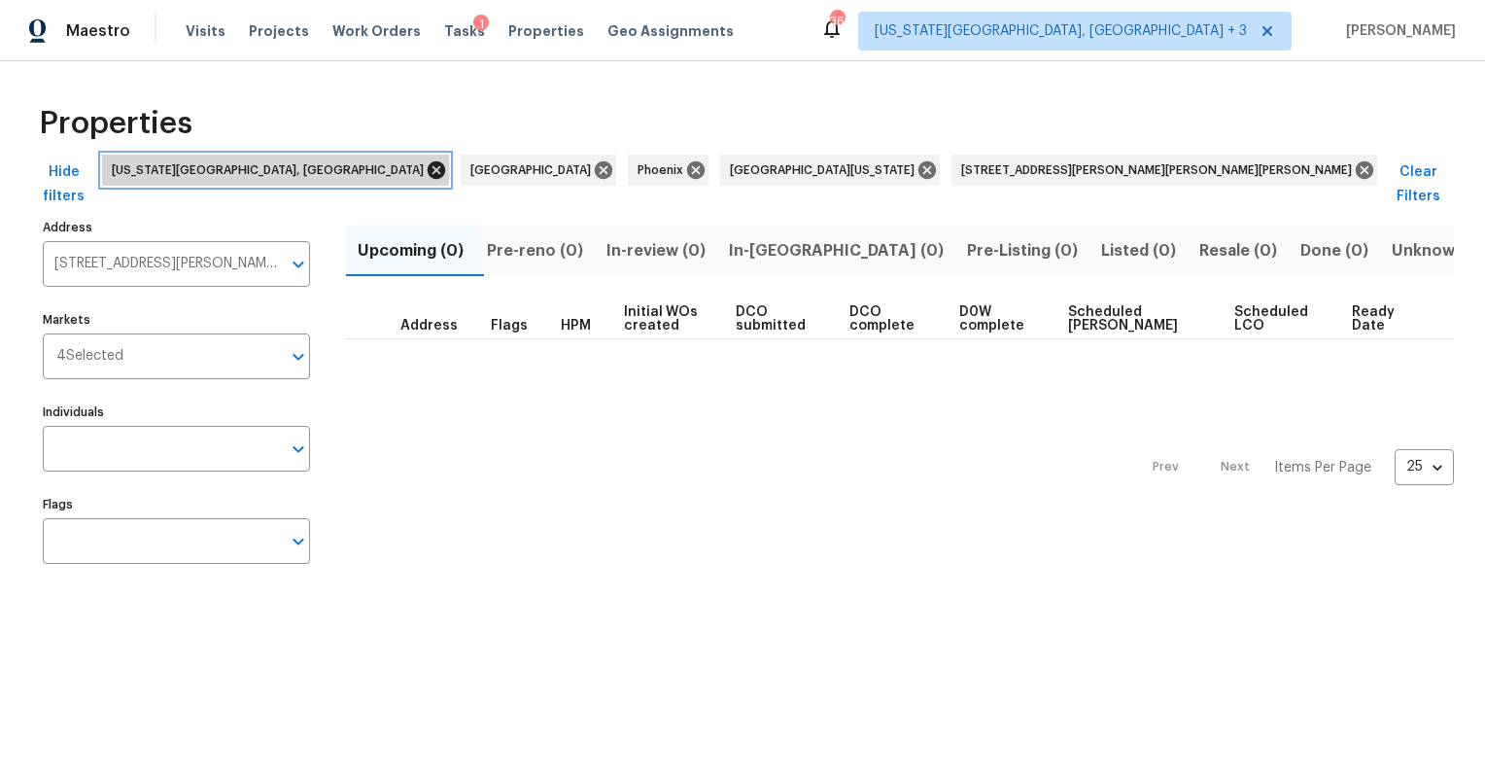
click at [428, 166] on icon at bounding box center [436, 169] width 17 height 17
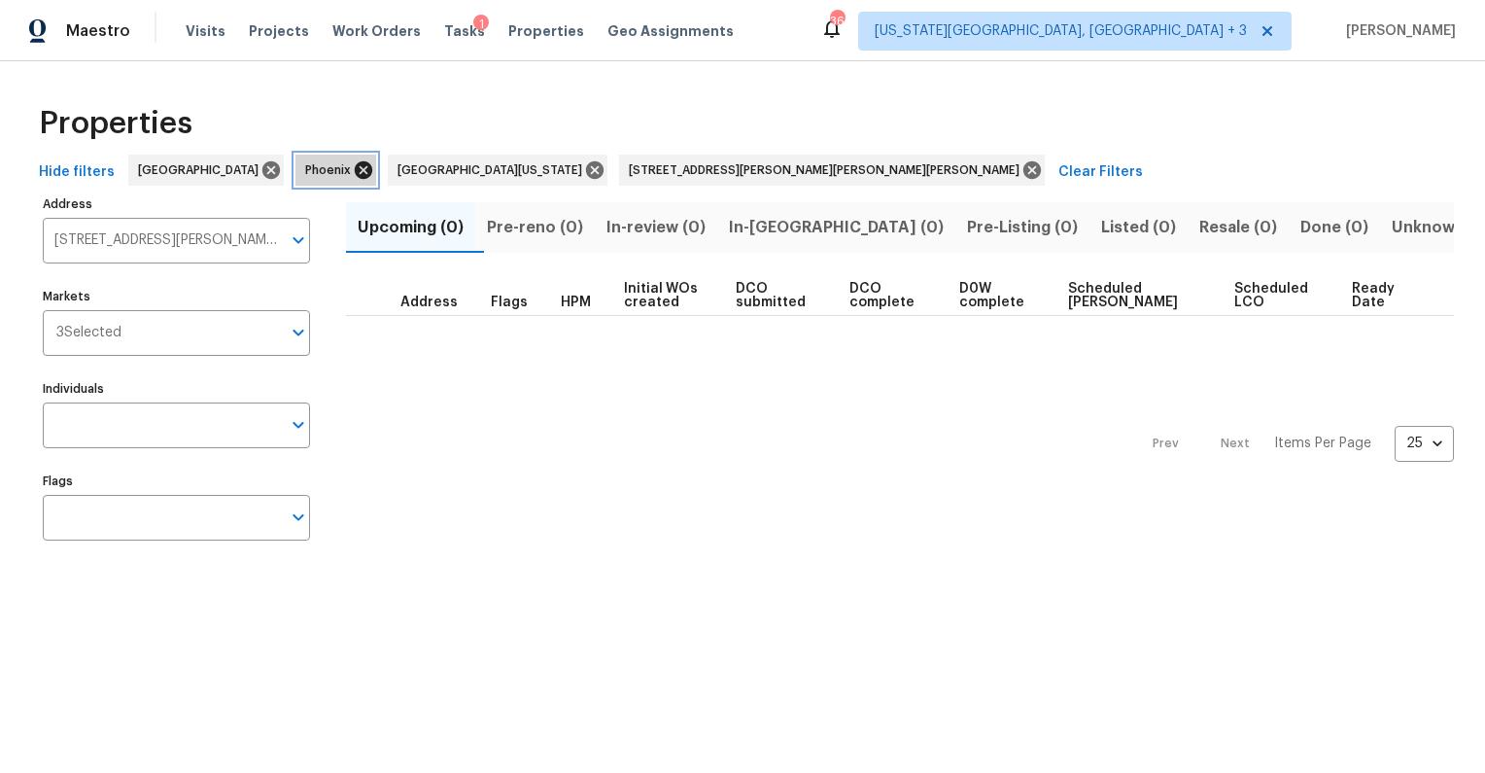
click at [355, 174] on icon at bounding box center [363, 169] width 17 height 17
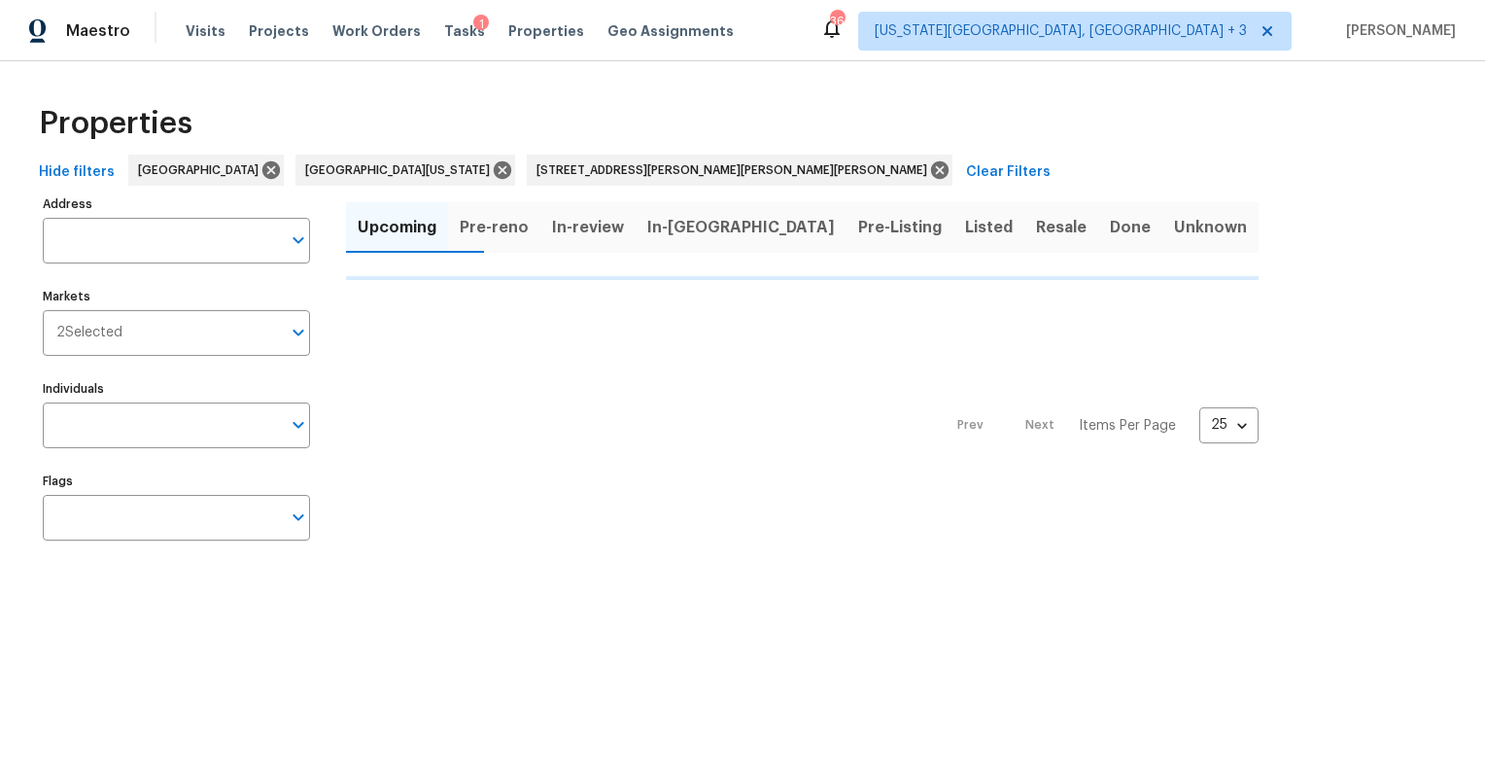
type input "302 Jennie Marie Cir Ferris TX 75125"
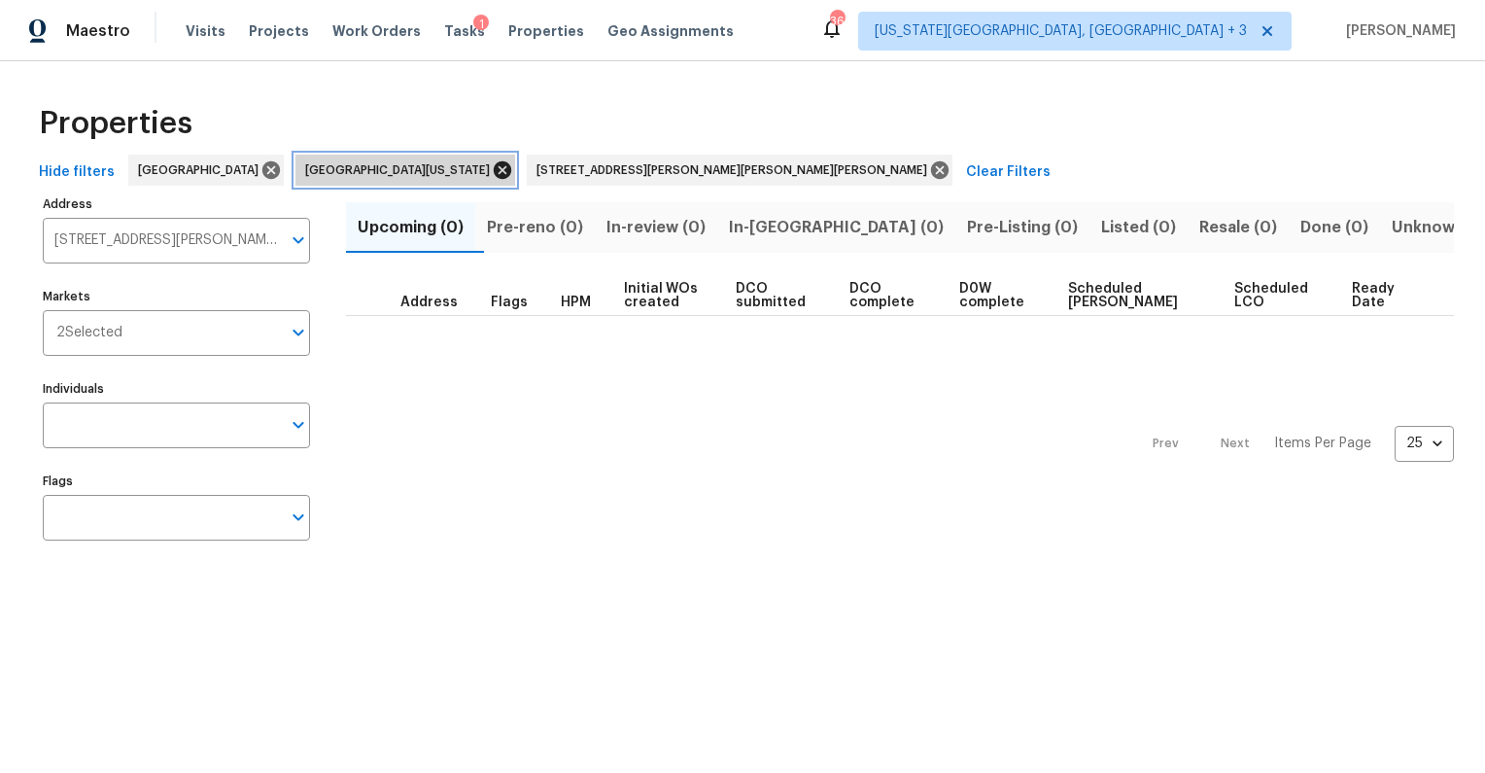
click at [494, 175] on icon at bounding box center [502, 169] width 17 height 17
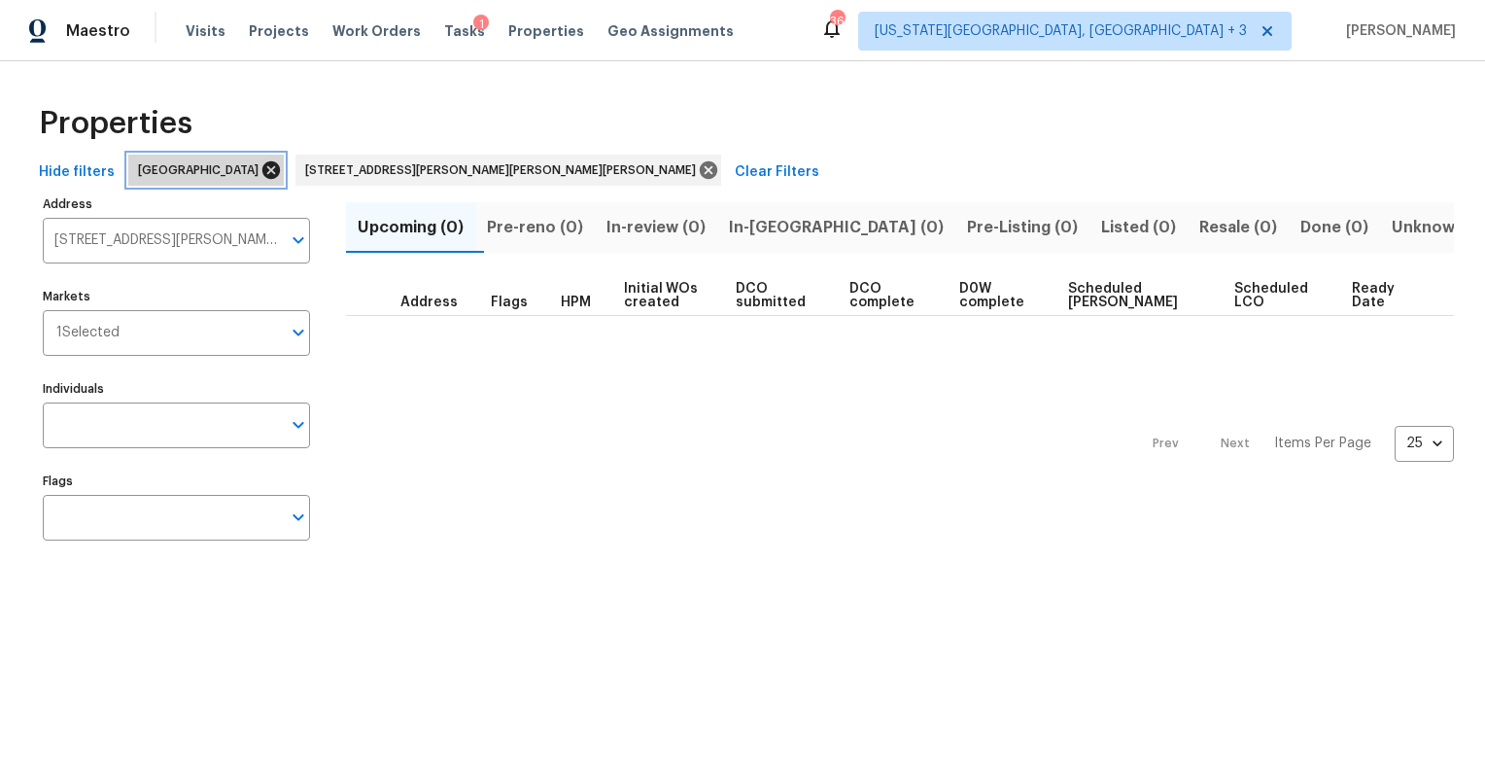
click at [262, 174] on icon at bounding box center [270, 169] width 17 height 17
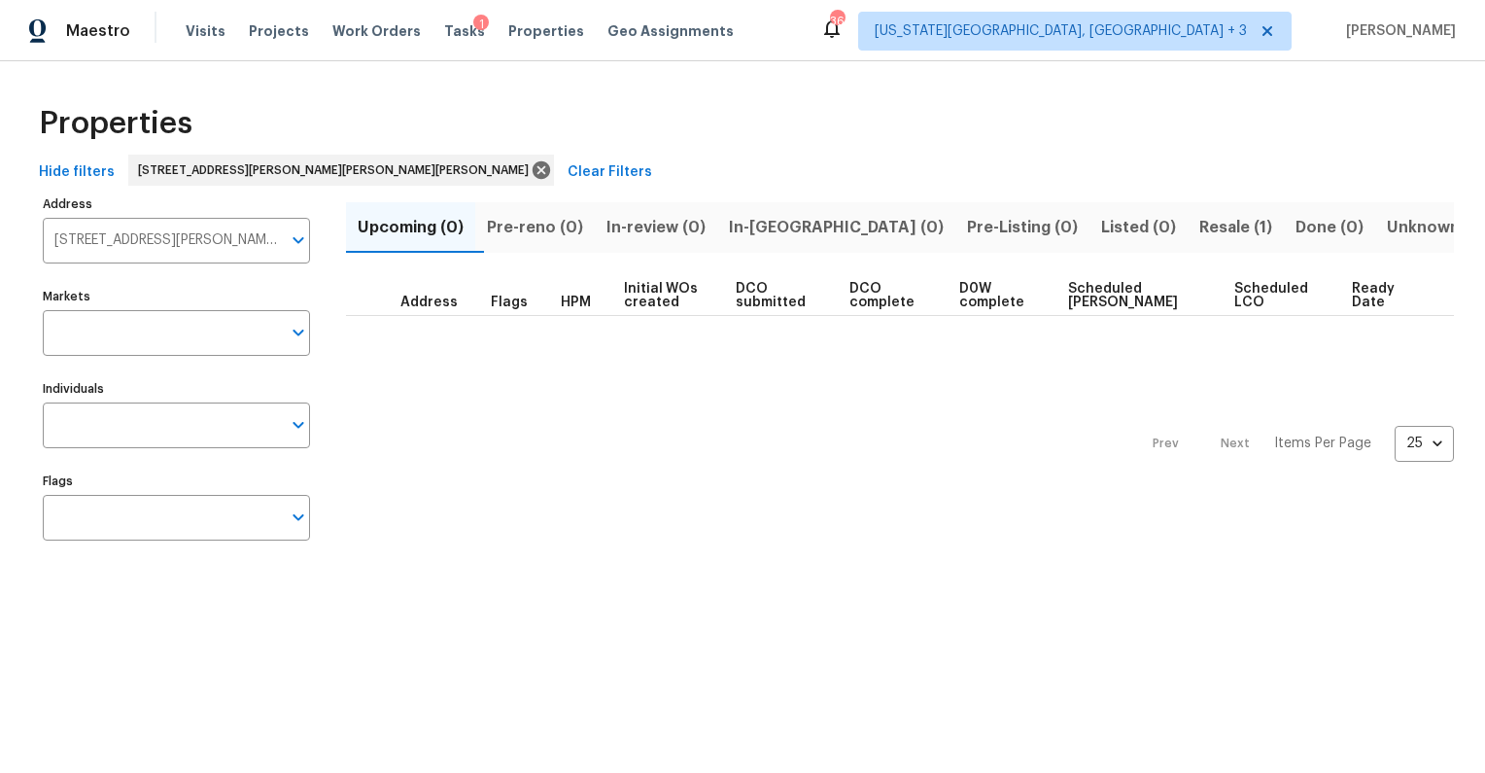
click at [1199, 221] on span "Resale (1)" at bounding box center [1235, 227] width 73 height 27
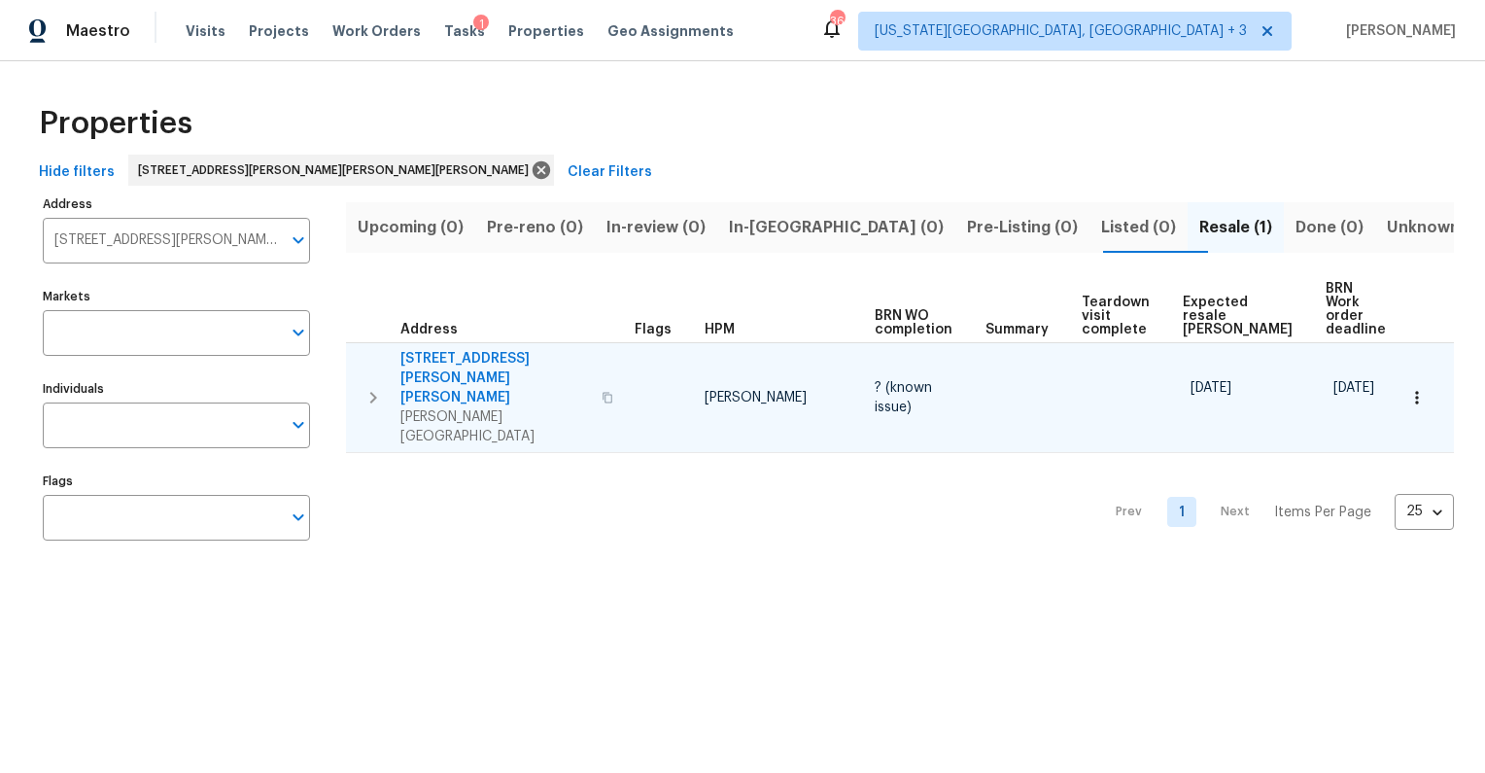
click at [493, 349] on span "302 Jennie Marie Cir" at bounding box center [495, 378] width 190 height 58
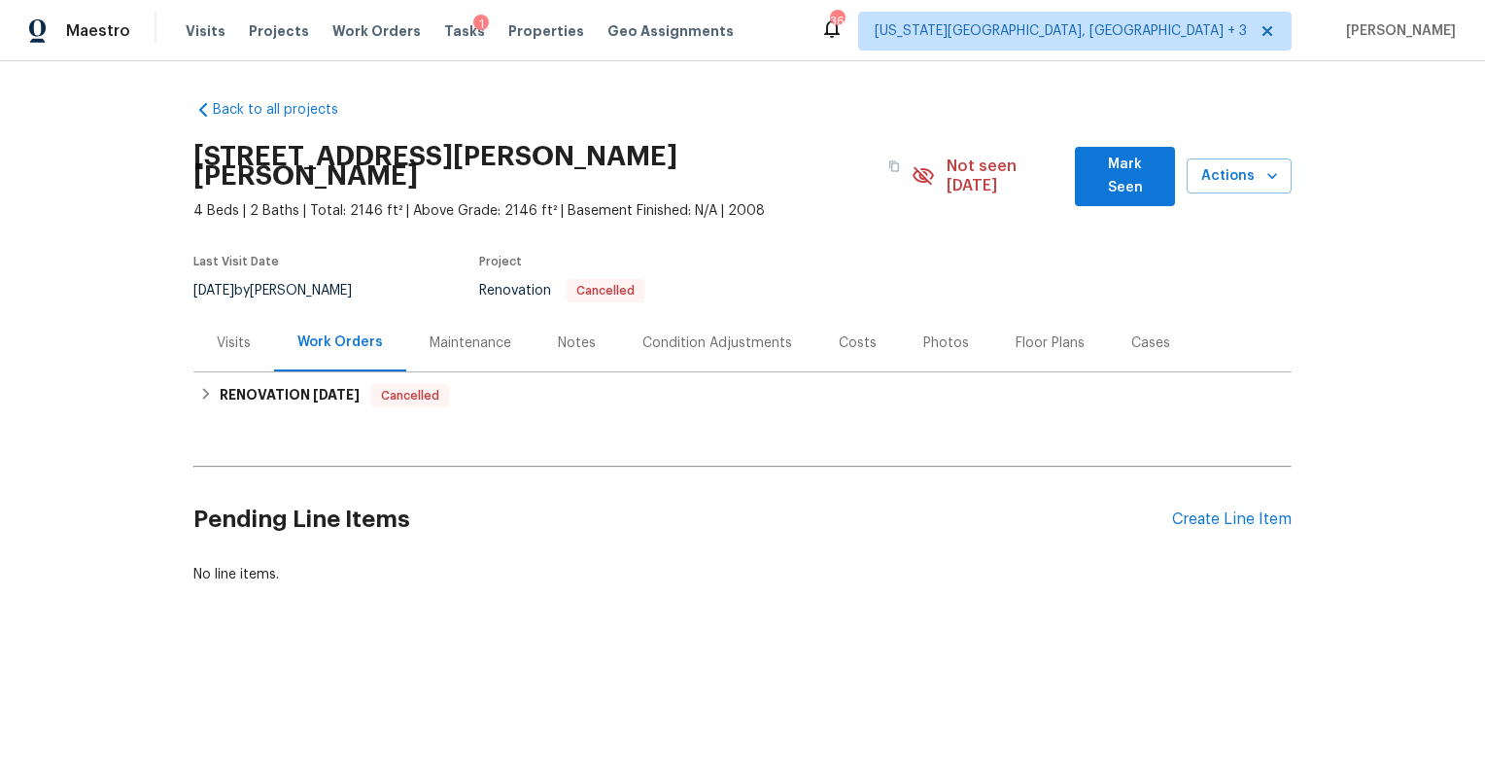
click at [839, 333] on div "Costs" at bounding box center [858, 342] width 38 height 19
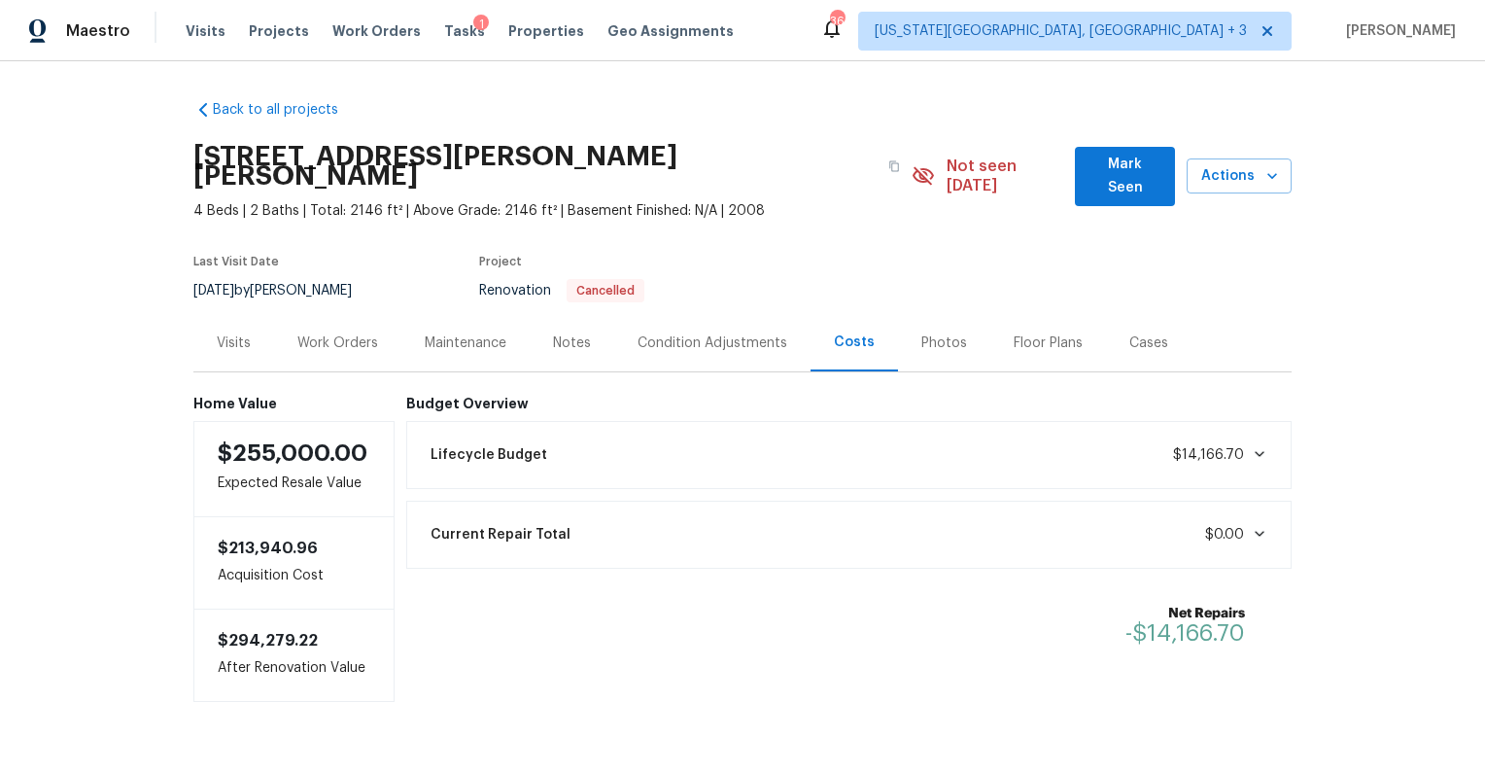
click at [567, 314] on div "Notes" at bounding box center [572, 342] width 85 height 57
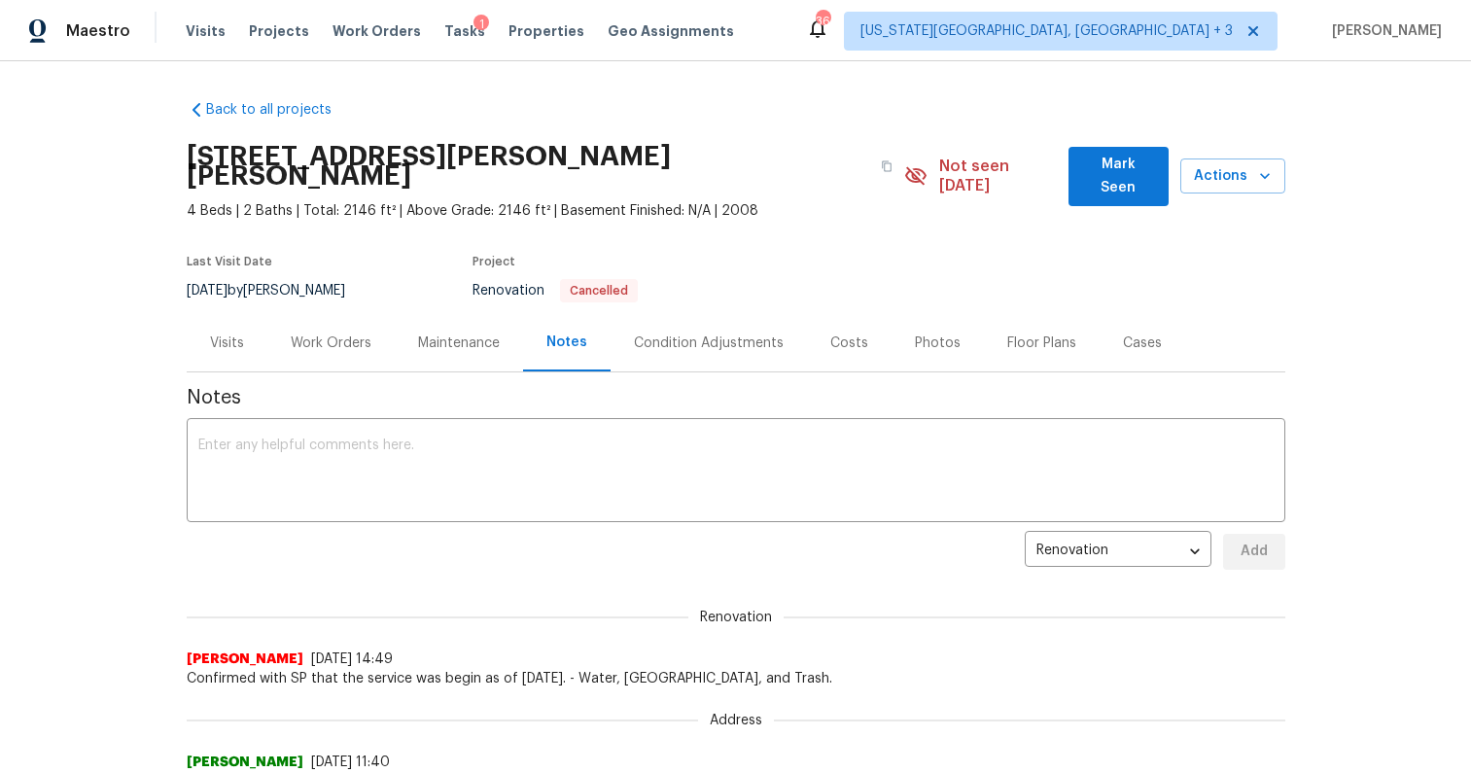
click at [329, 314] on div "Work Orders" at bounding box center [330, 342] width 127 height 57
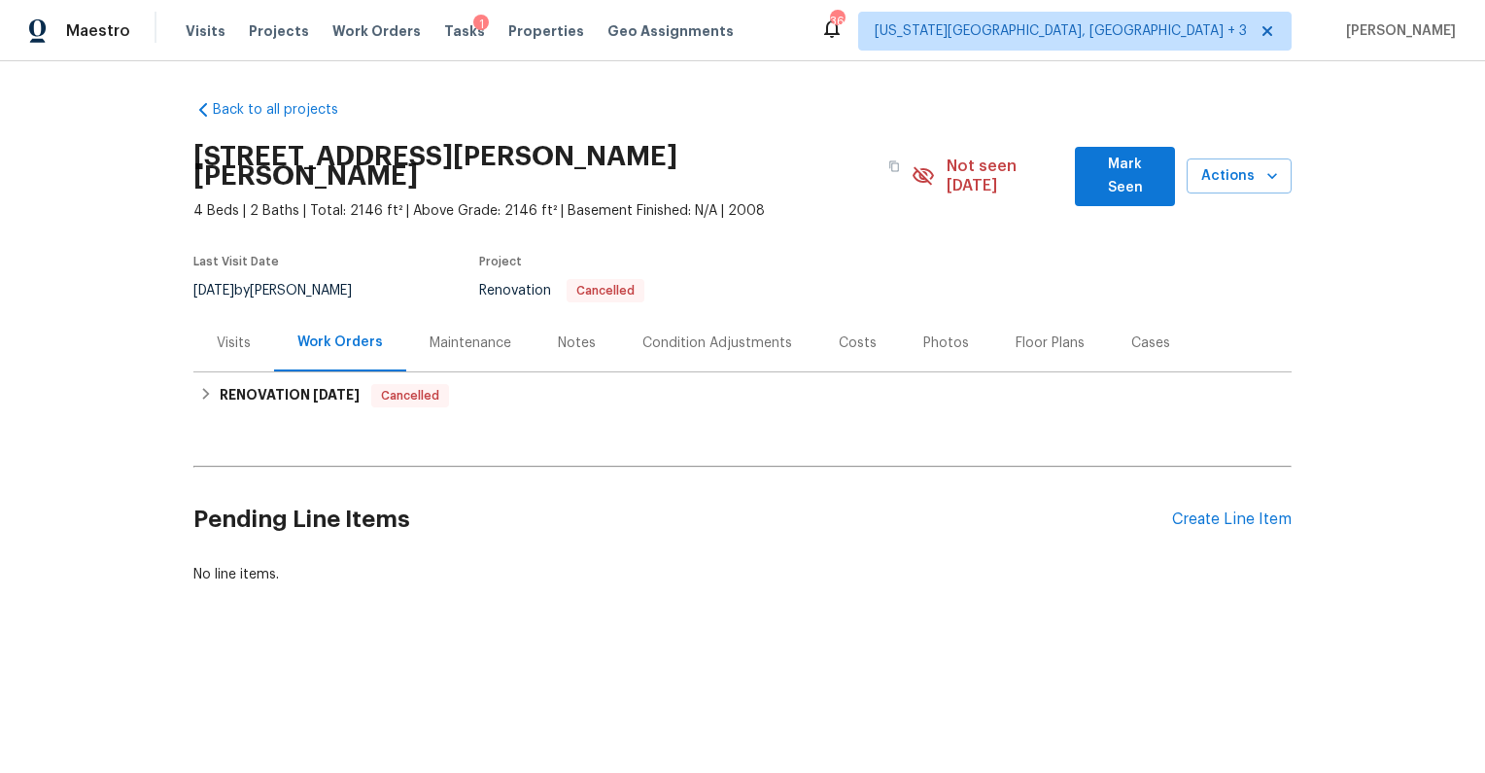
click at [852, 333] on div "Costs" at bounding box center [858, 342] width 38 height 19
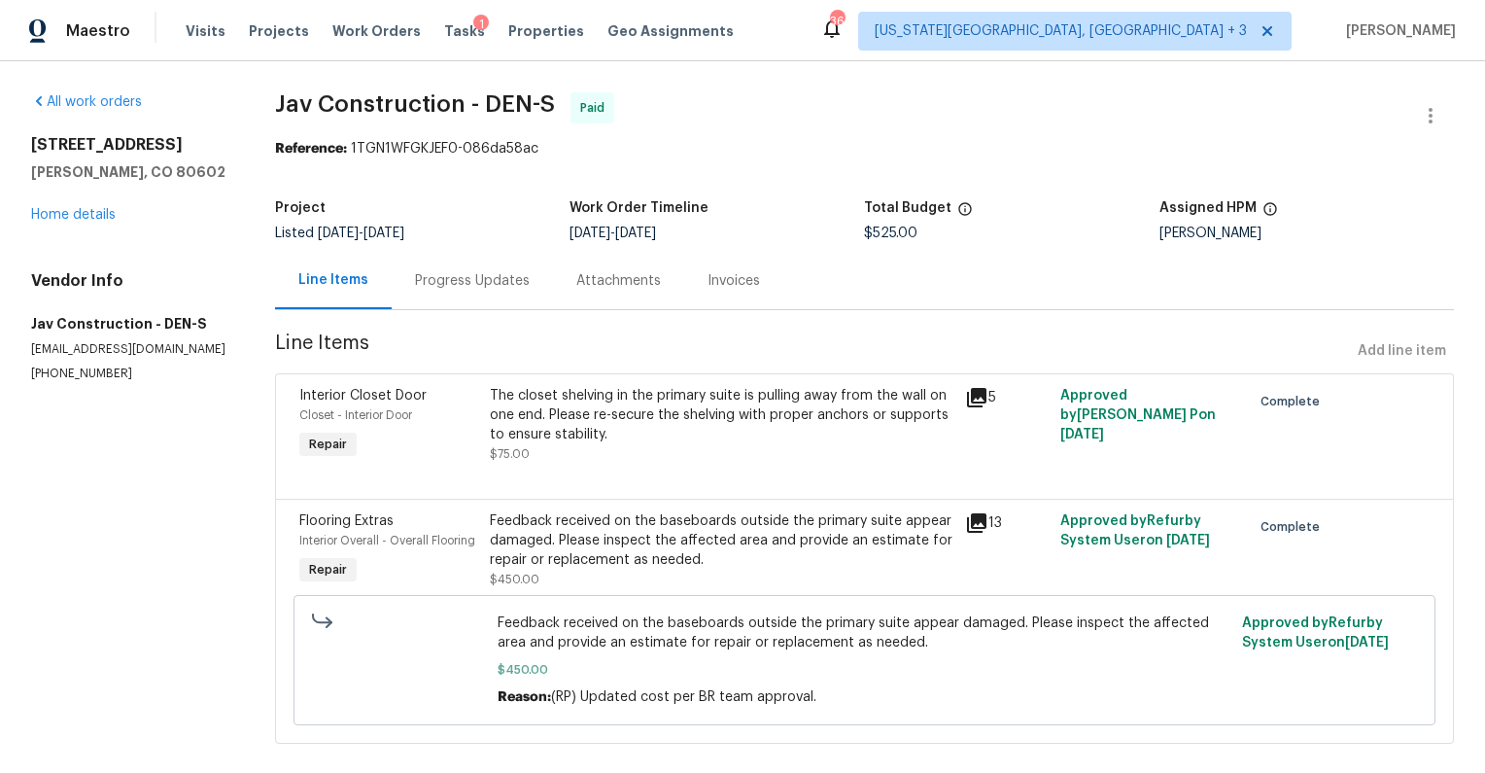
click at [695, 524] on div "Feedback received on the baseboards outside the primary suite appear damaged. P…" at bounding box center [722, 540] width 465 height 58
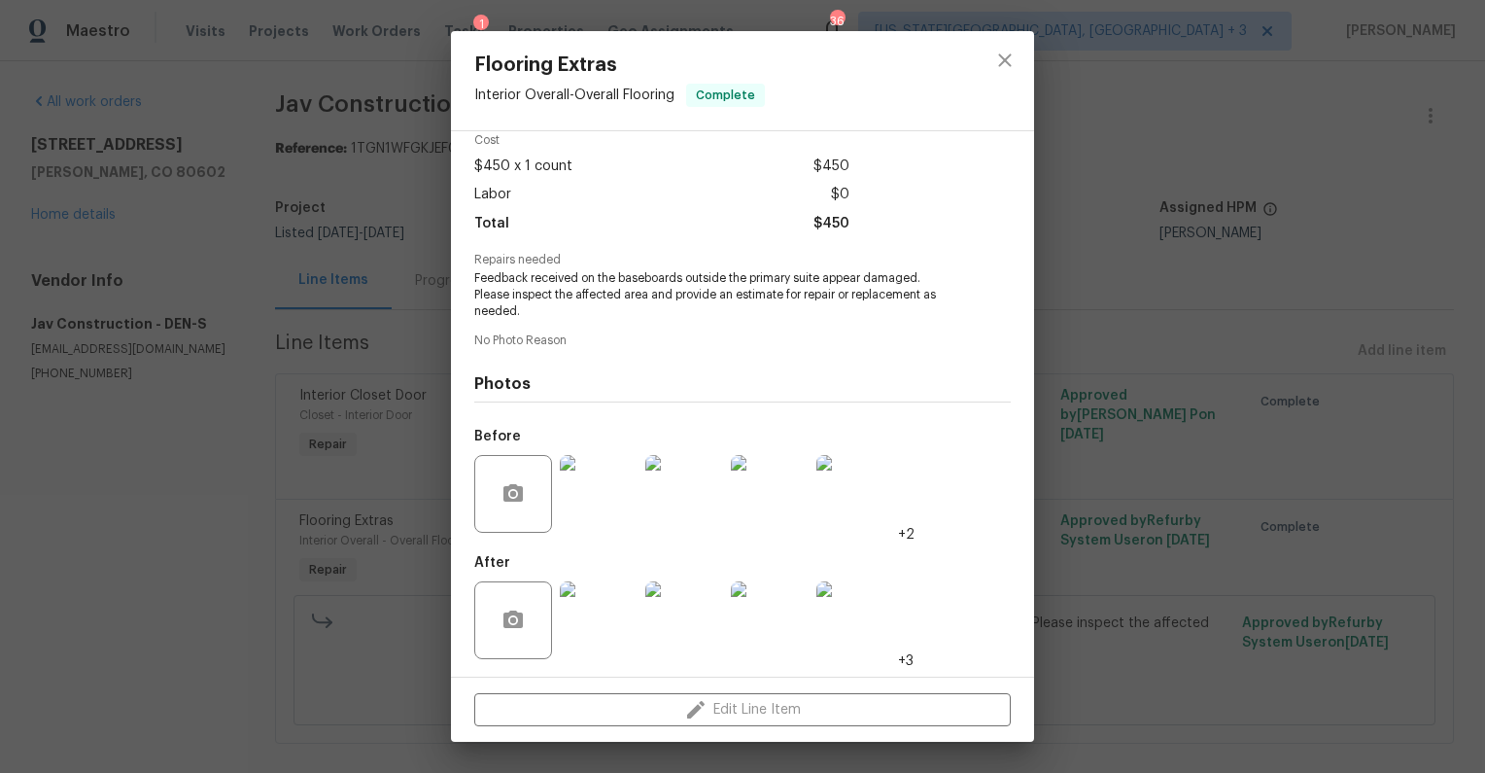
scroll to position [87, 0]
click at [600, 514] on img at bounding box center [599, 495] width 78 height 78
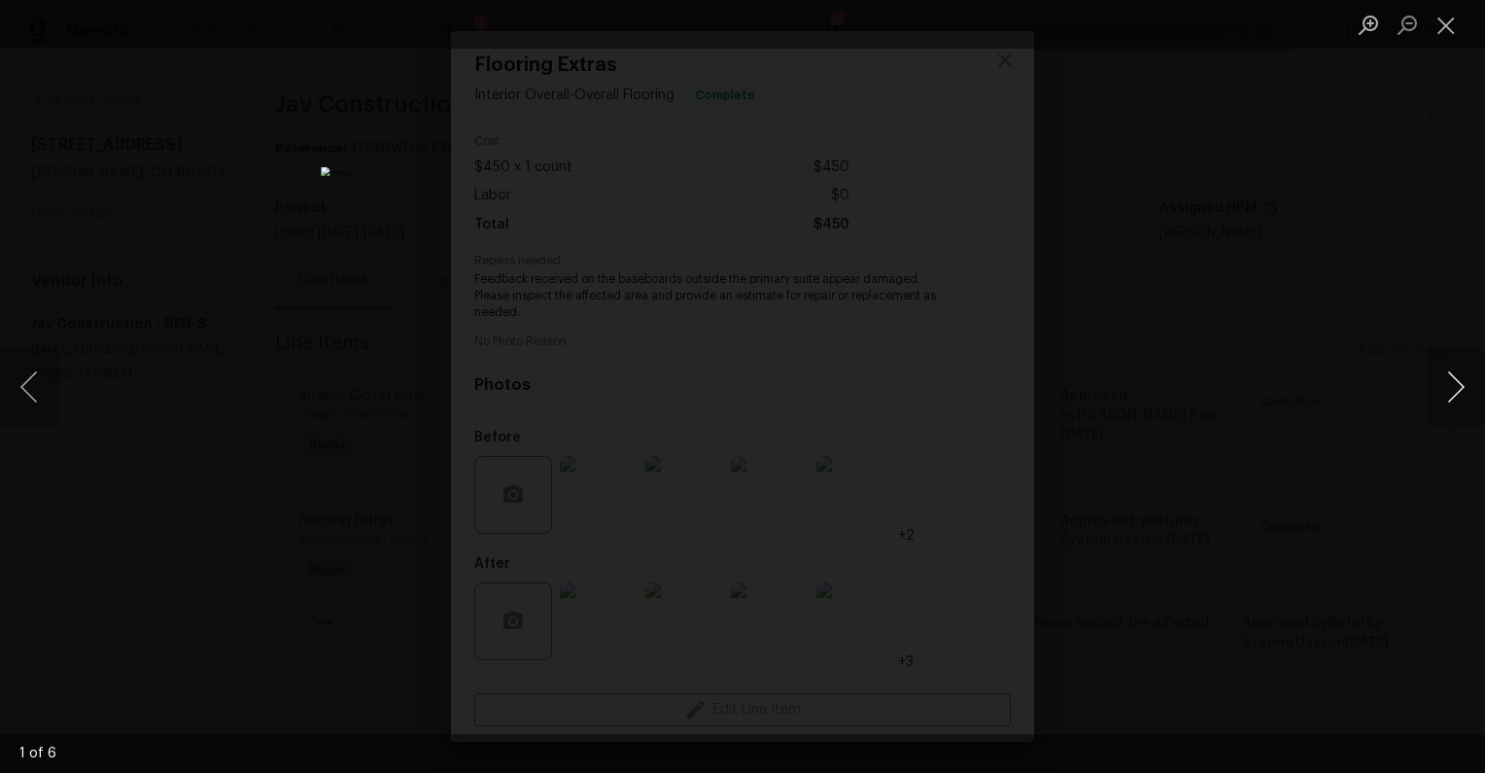
click at [1450, 395] on button "Next image" at bounding box center [1456, 387] width 58 height 78
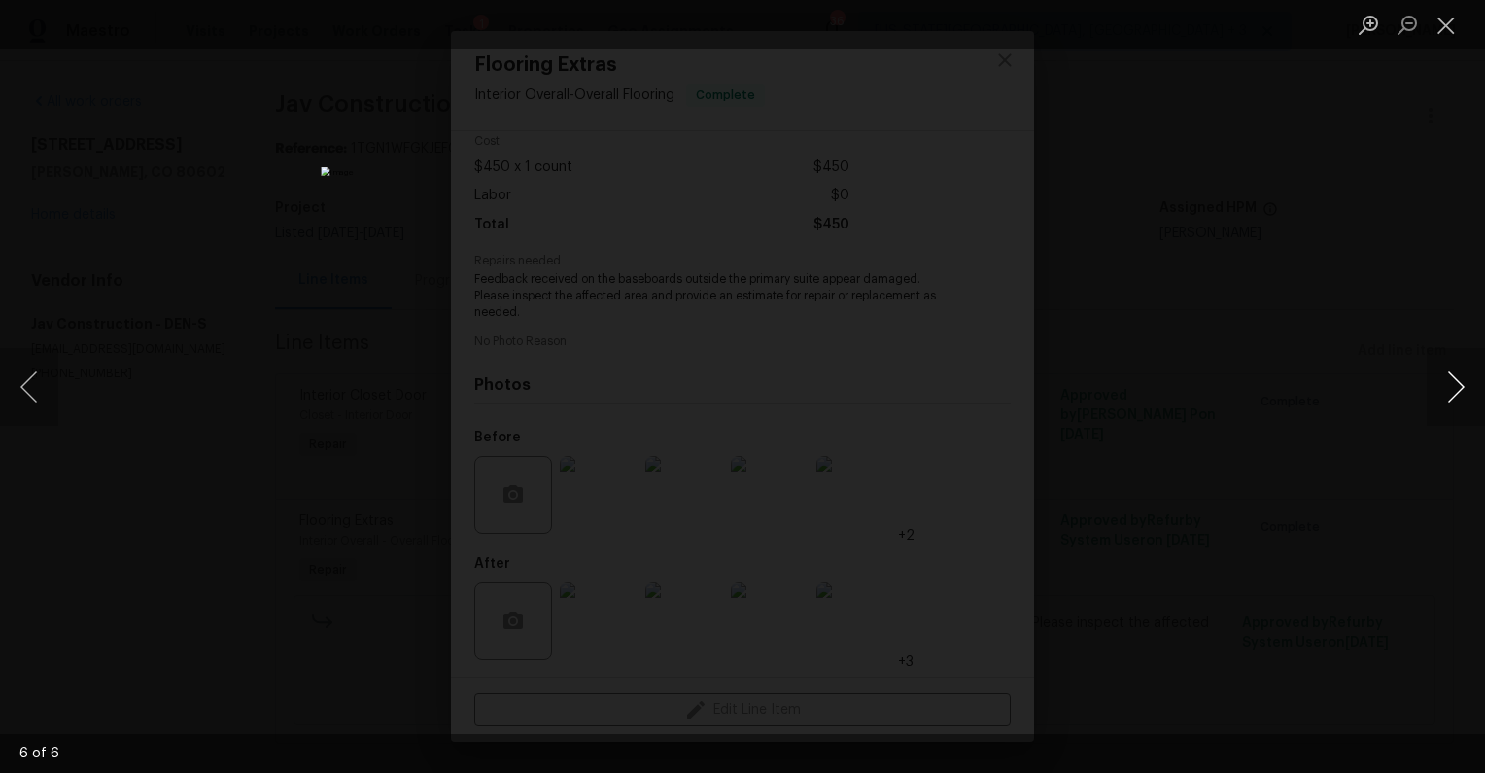
click at [1450, 396] on button "Next image" at bounding box center [1456, 387] width 58 height 78
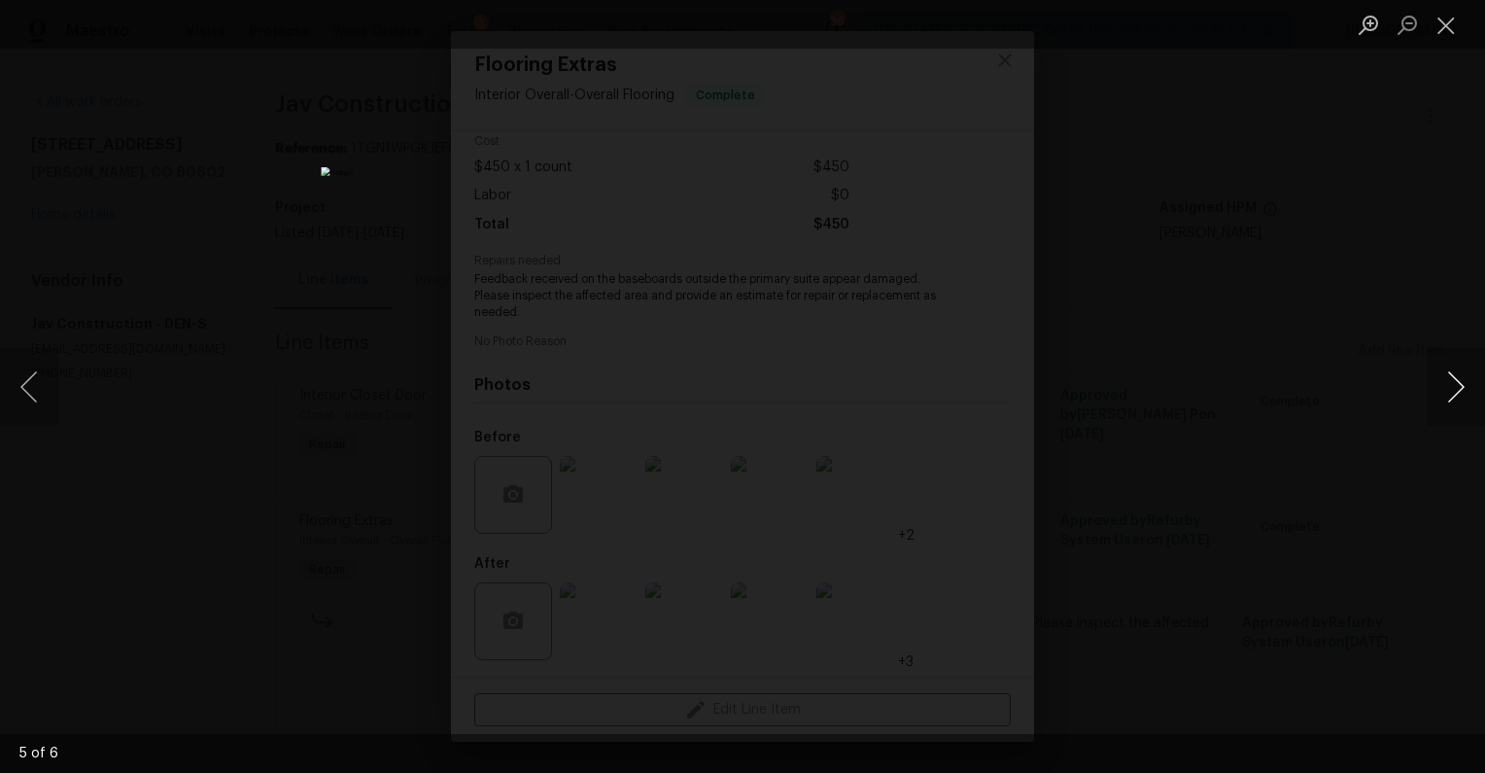
click at [1450, 396] on button "Next image" at bounding box center [1456, 387] width 58 height 78
click at [1451, 398] on button "Next image" at bounding box center [1456, 387] width 58 height 78
click at [1287, 384] on div "Lightbox" at bounding box center [742, 386] width 1485 height 773
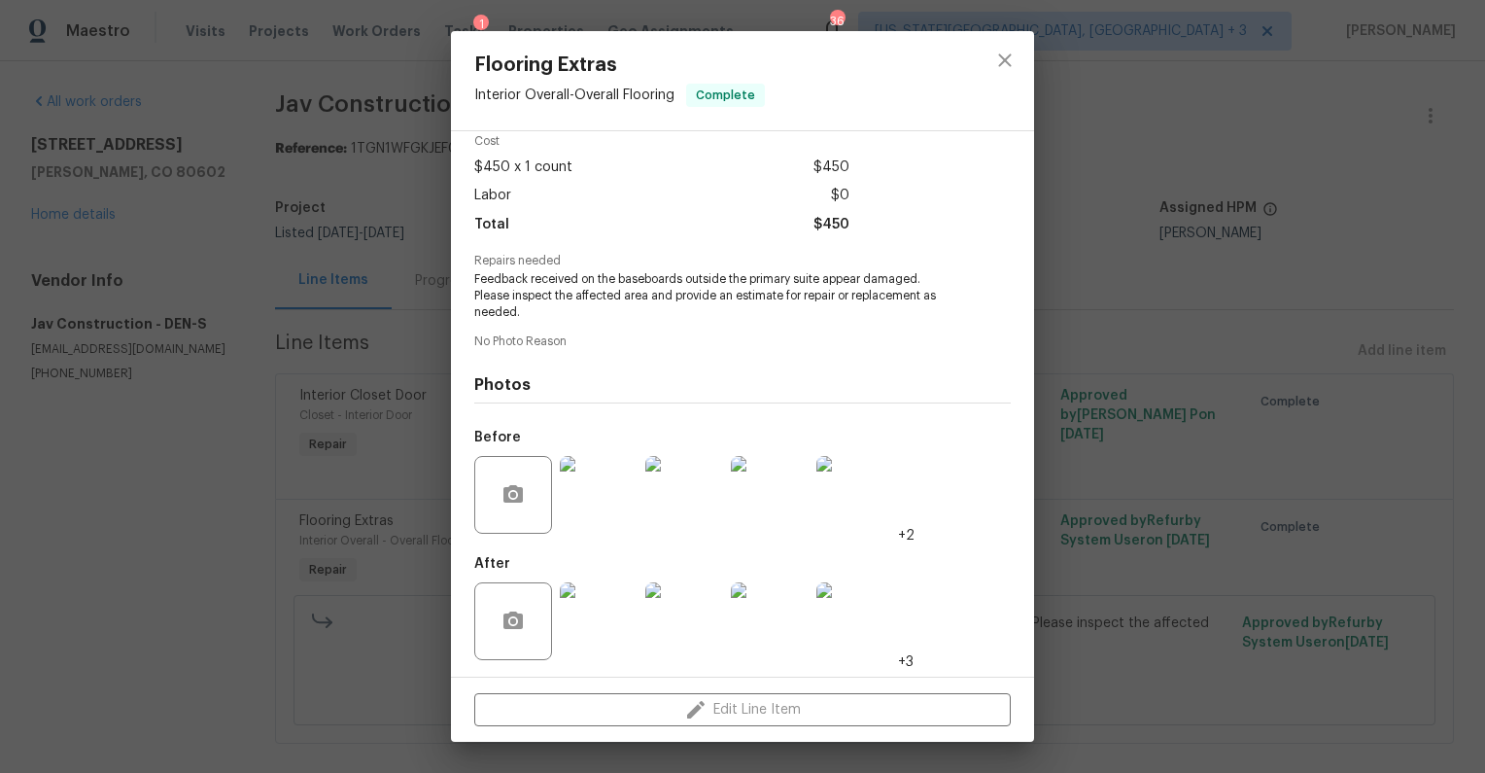
click at [575, 641] on img at bounding box center [599, 621] width 78 height 78
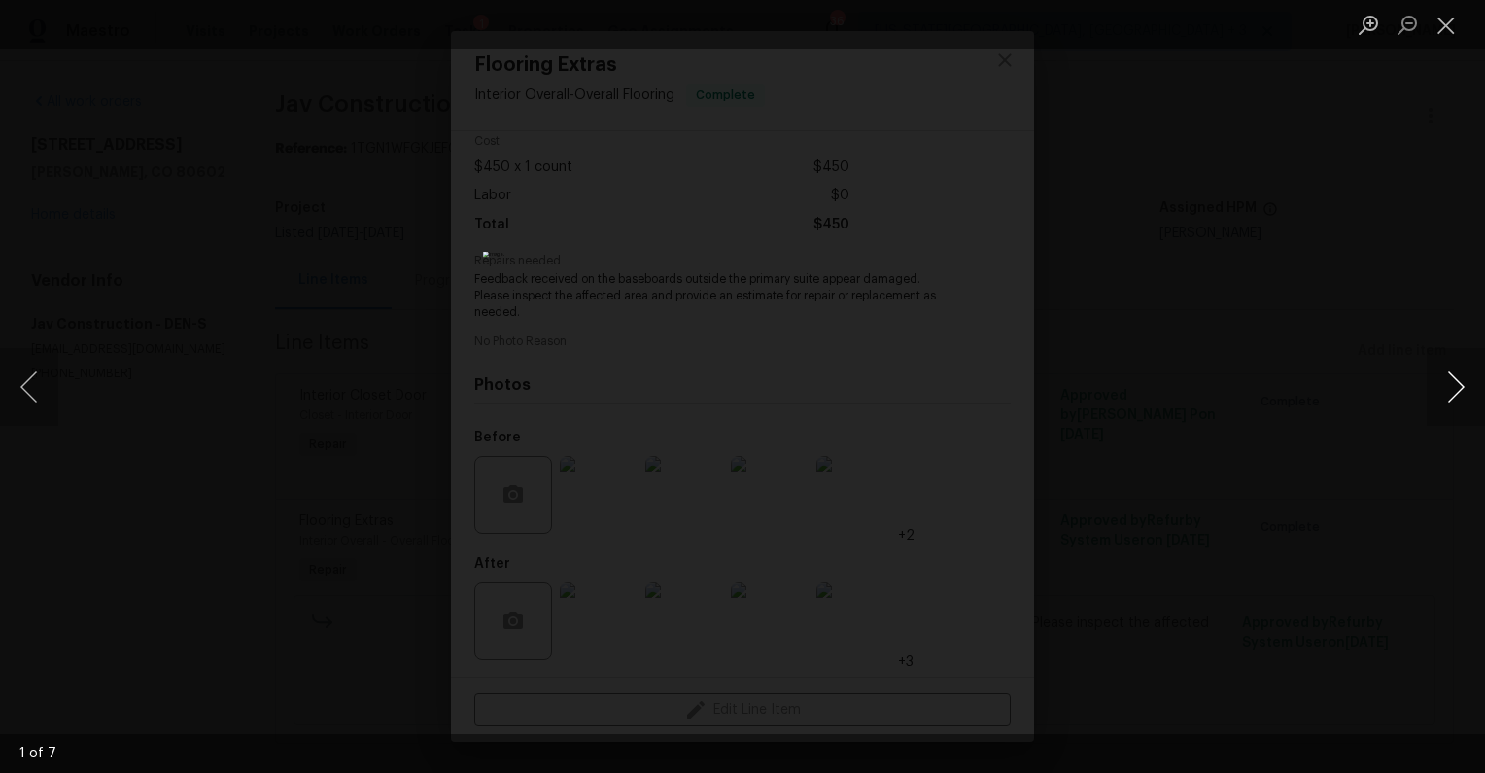
click at [1441, 407] on button "Next image" at bounding box center [1456, 387] width 58 height 78
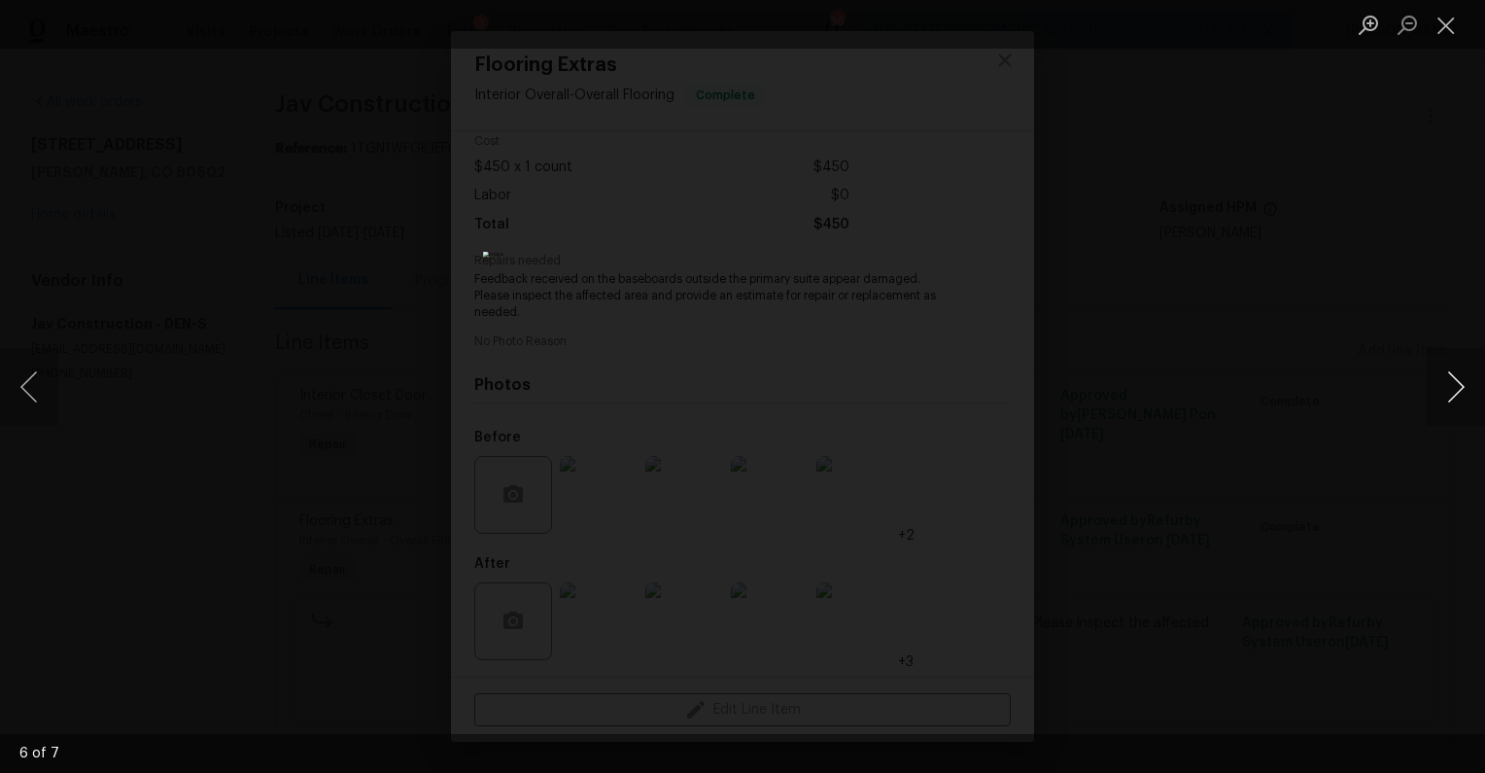
click at [1441, 407] on button "Next image" at bounding box center [1456, 387] width 58 height 78
click at [1442, 32] on button "Close lightbox" at bounding box center [1446, 25] width 39 height 34
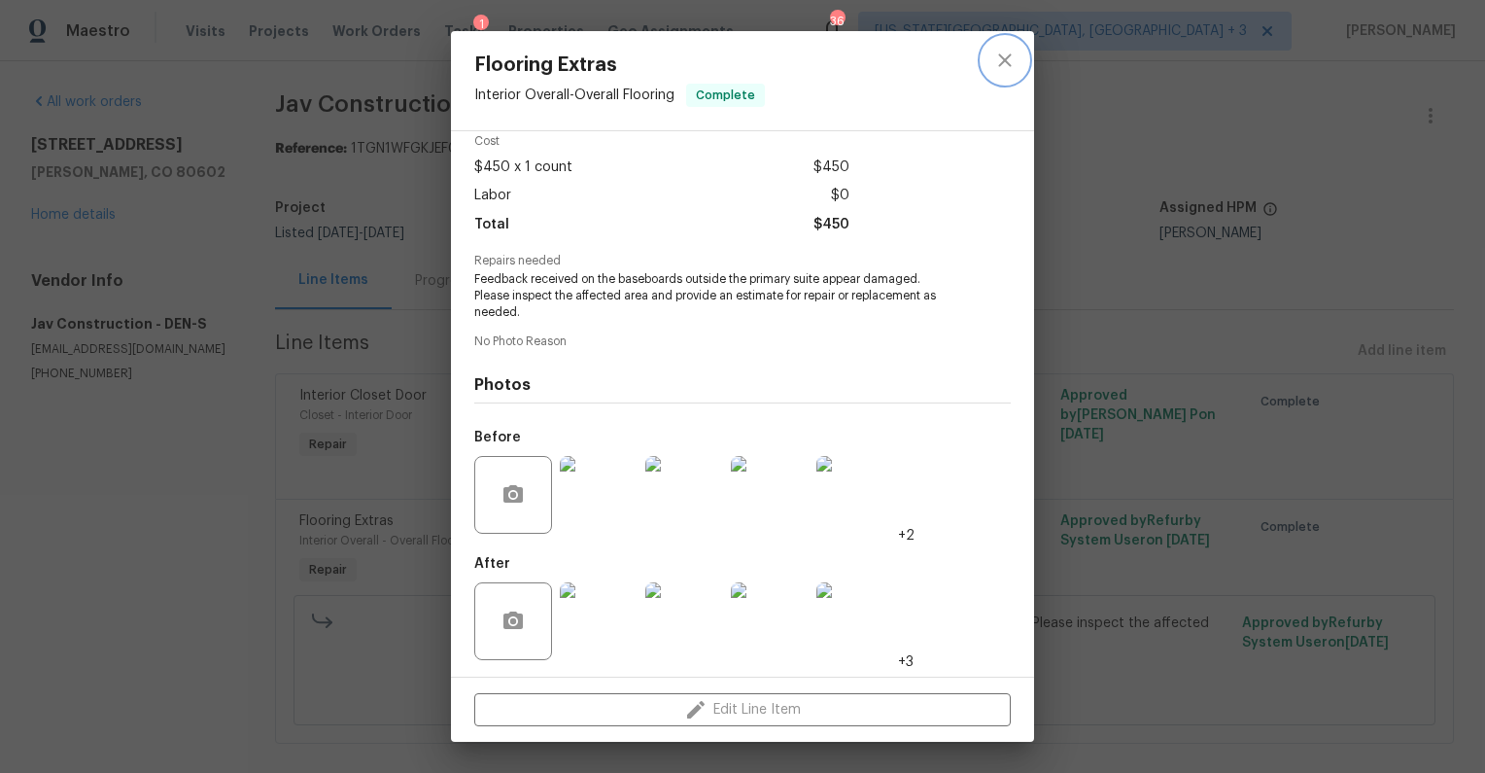
click at [996, 54] on icon "close" at bounding box center [1004, 60] width 23 height 23
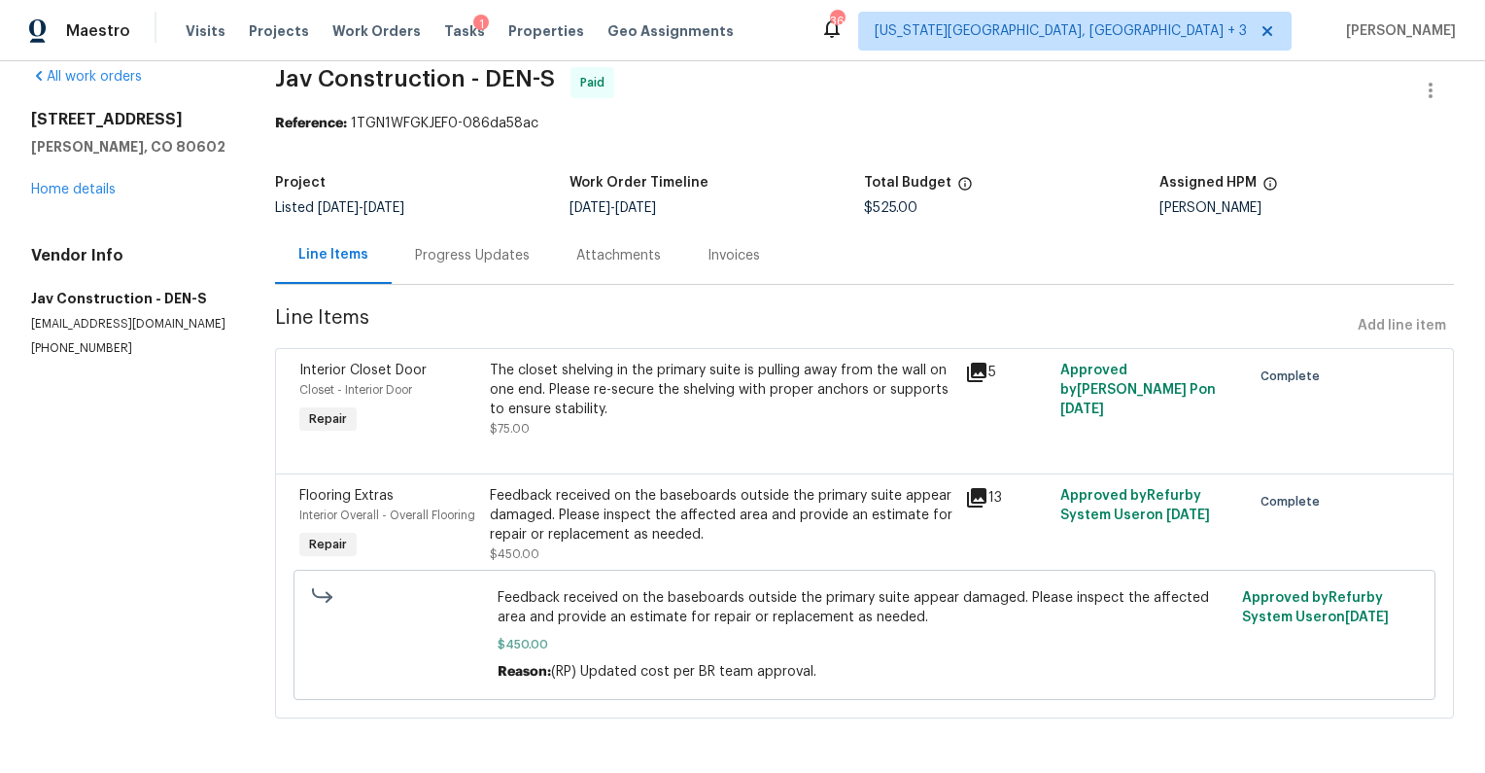
scroll to position [60, 0]
click at [709, 361] on div "The closet shelving in the primary suite is pulling away from the wall on one e…" at bounding box center [722, 390] width 465 height 58
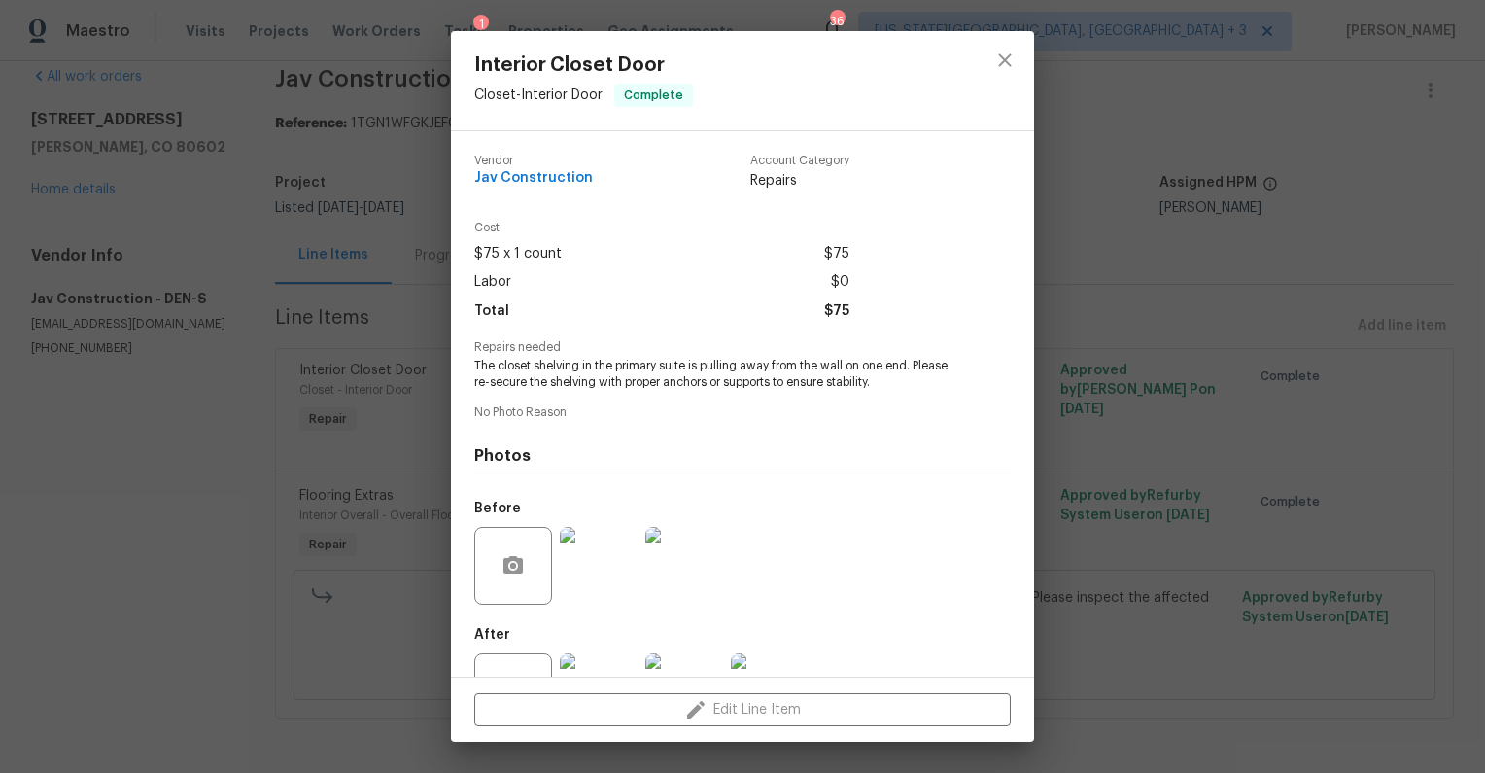
click at [603, 581] on img at bounding box center [599, 566] width 78 height 78
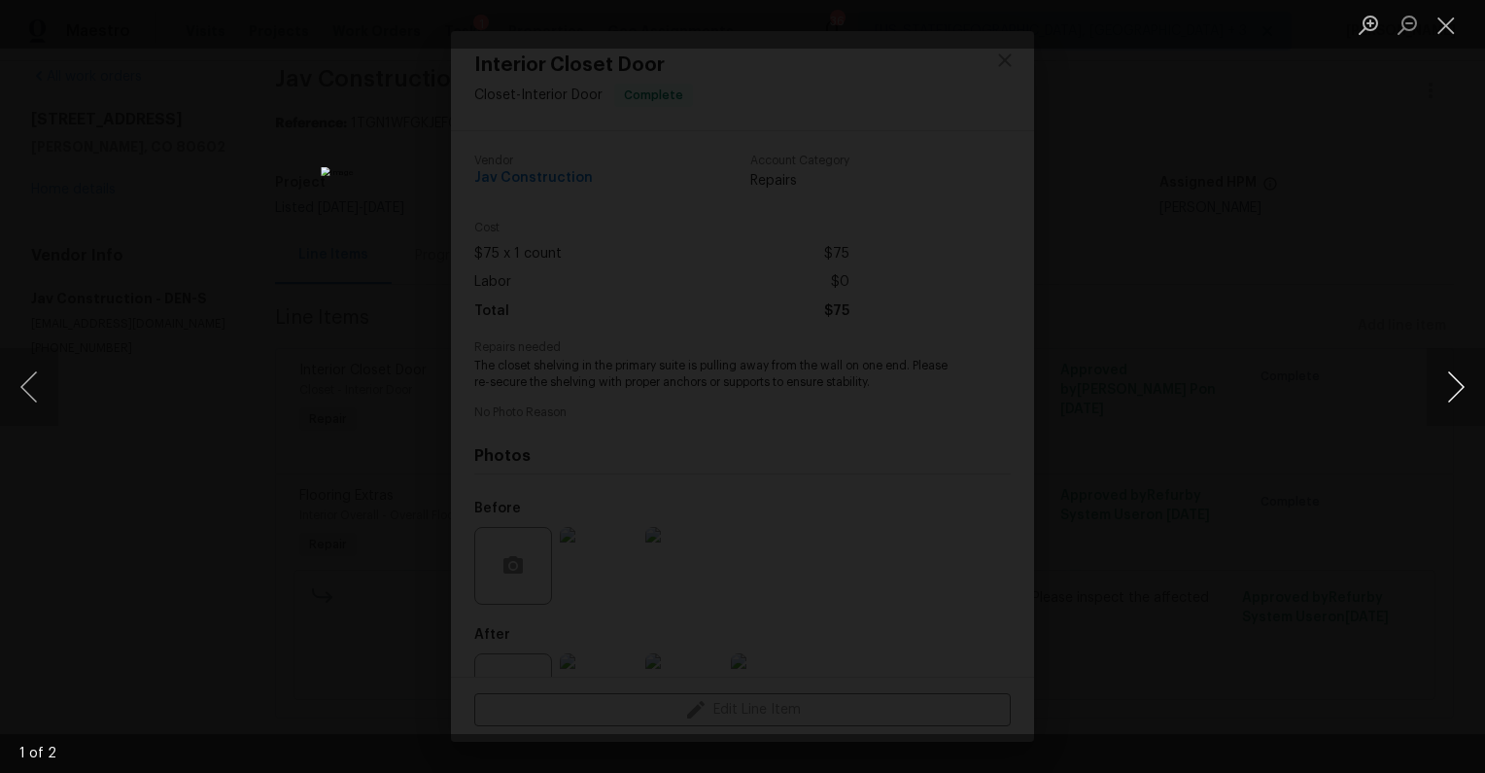
click at [1437, 379] on button "Next image" at bounding box center [1456, 387] width 58 height 78
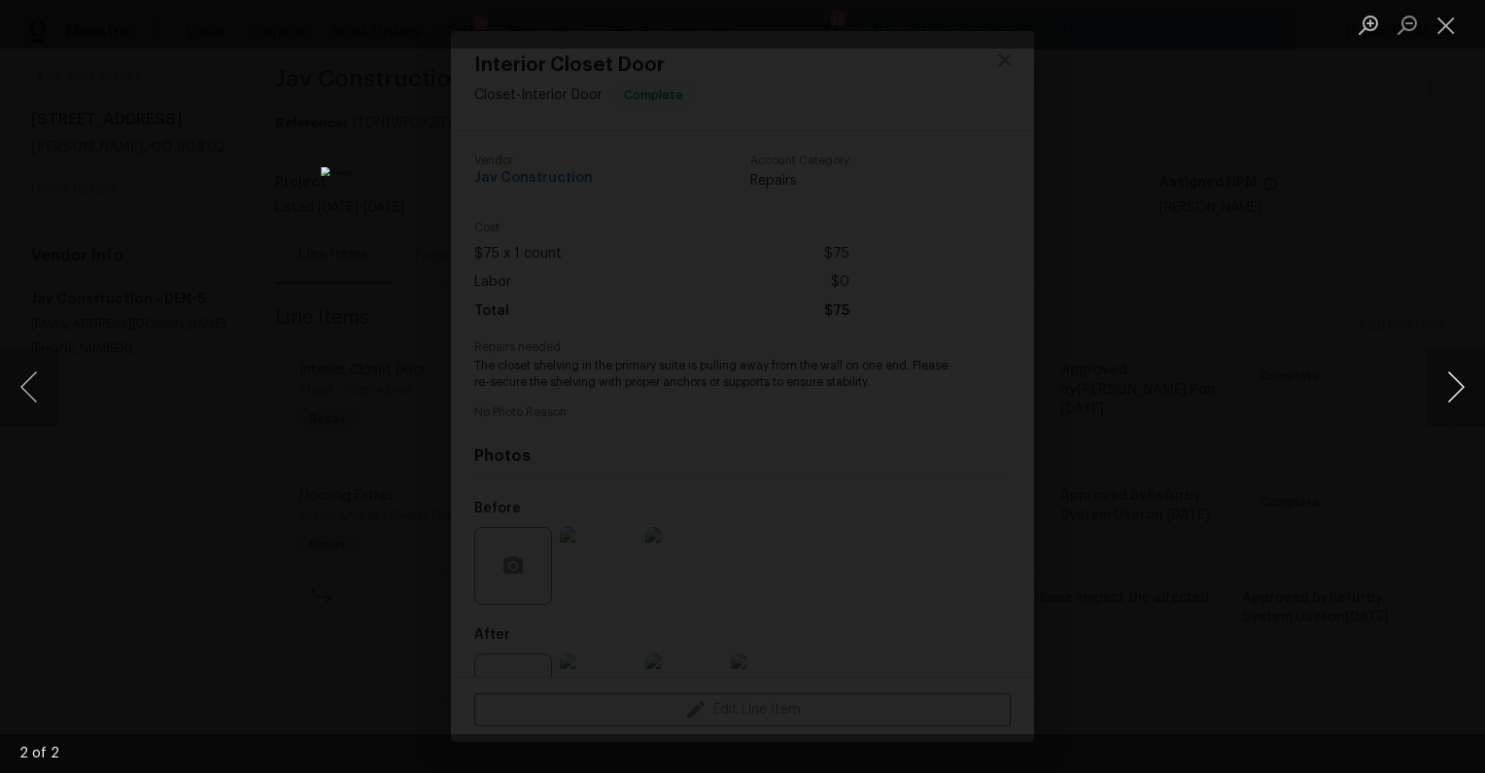
click at [1437, 379] on button "Next image" at bounding box center [1456, 387] width 58 height 78
click at [1392, 267] on div "Lightbox" at bounding box center [742, 386] width 1485 height 773
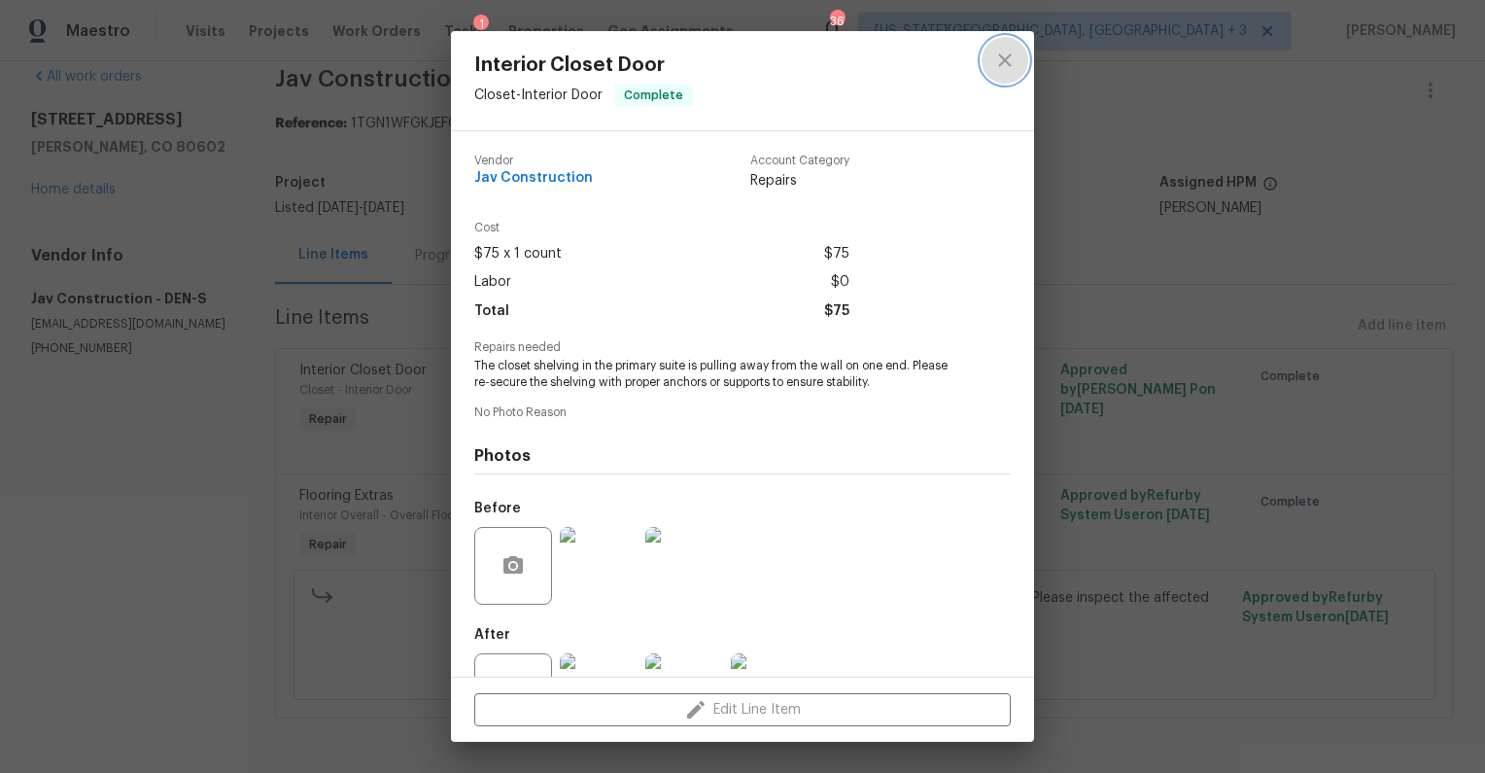
click at [1000, 67] on icon "close" at bounding box center [1004, 60] width 23 height 23
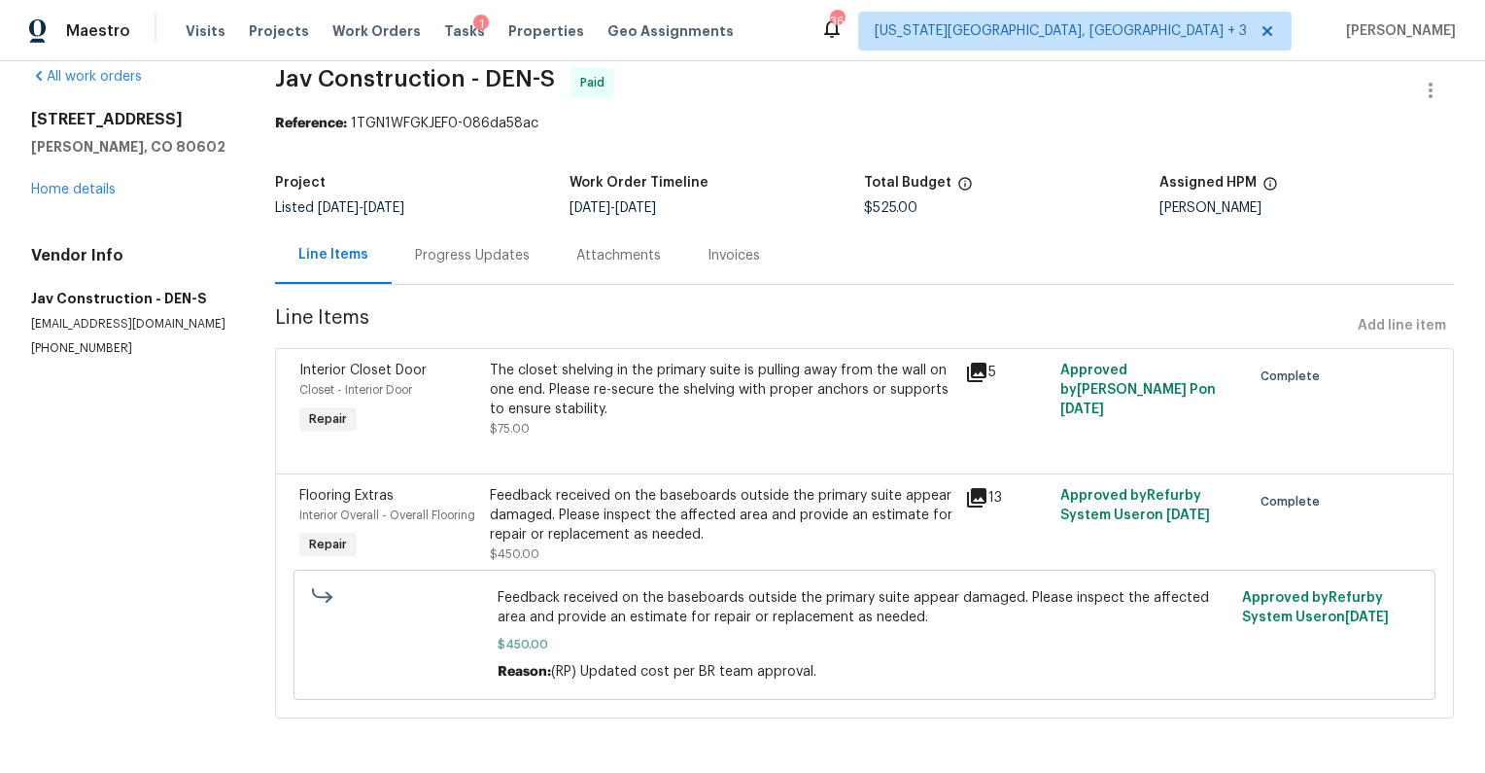
click at [521, 246] on div "Progress Updates" at bounding box center [472, 255] width 115 height 19
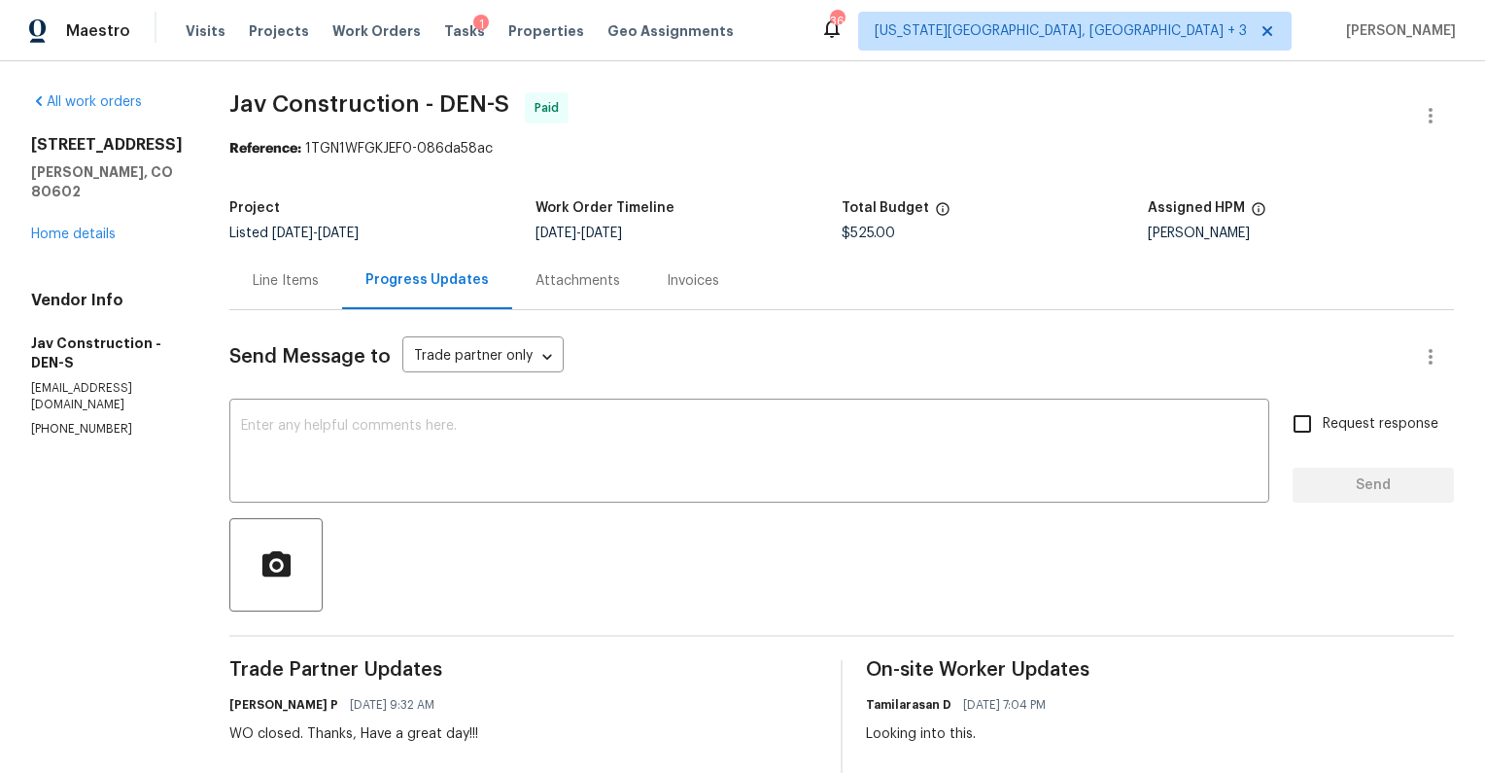
click at [261, 294] on div "Line Items" at bounding box center [285, 280] width 113 height 57
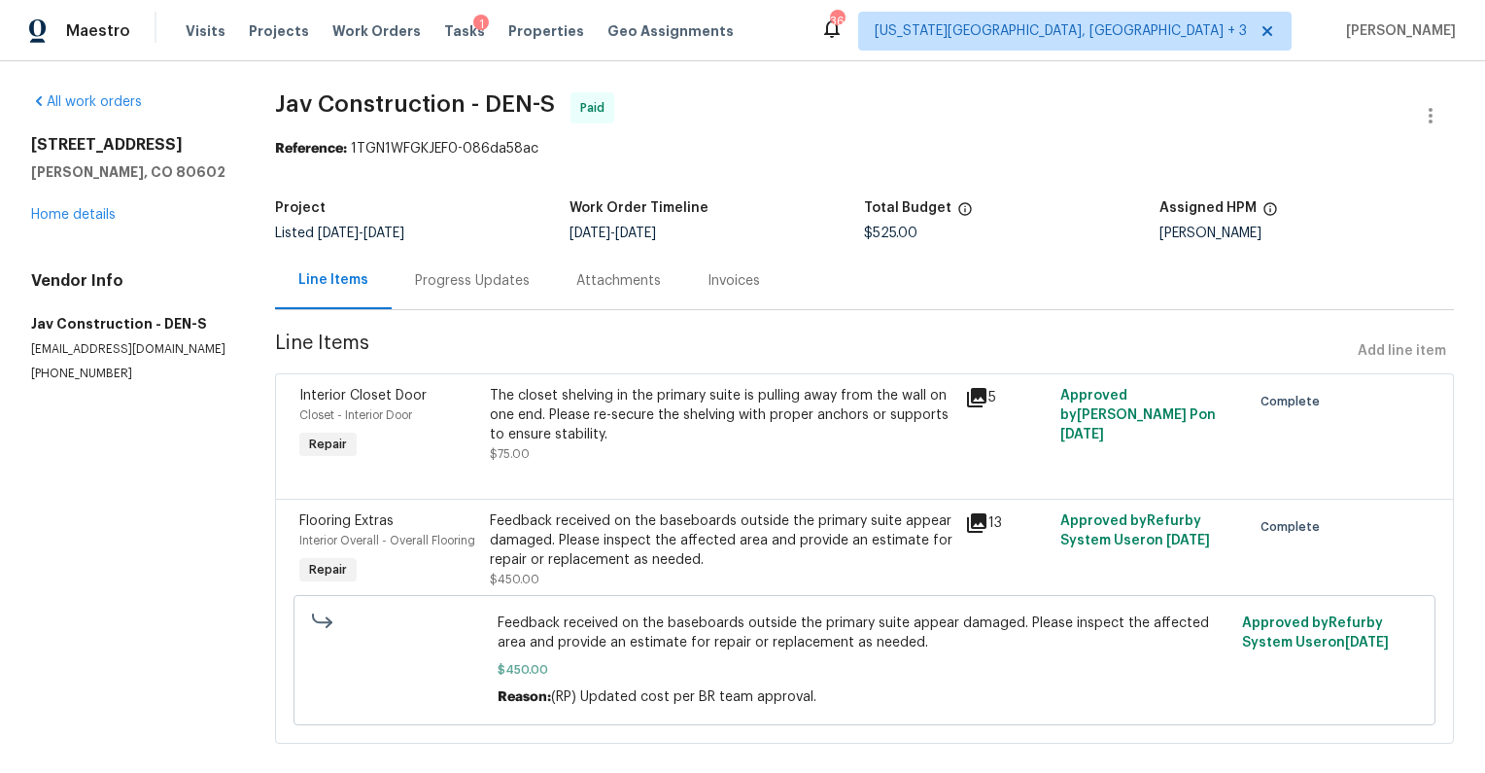
click at [490, 281] on div "Progress Updates" at bounding box center [472, 280] width 115 height 19
